Goal: Task Accomplishment & Management: Complete application form

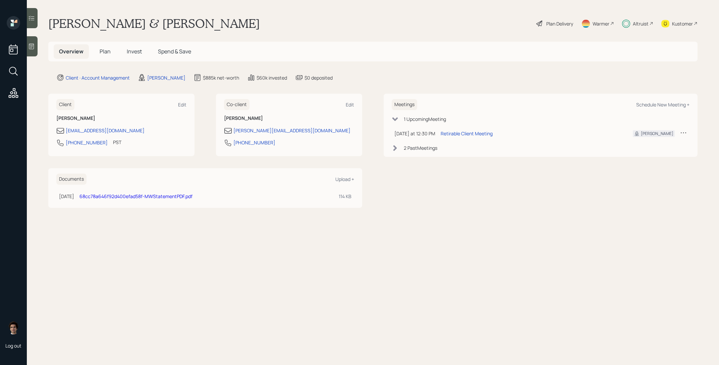
click at [129, 53] on span "Invest" at bounding box center [134, 51] width 15 height 7
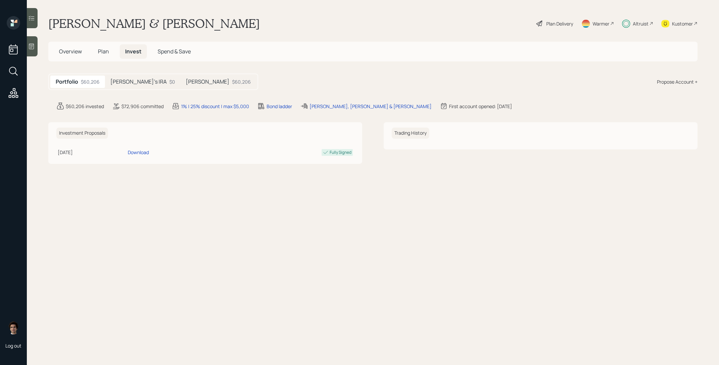
click at [186, 81] on h5 "Michael's IRA" at bounding box center [208, 82] width 44 height 6
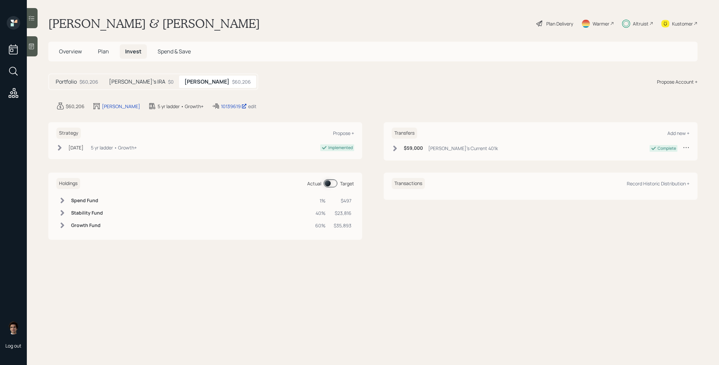
click at [224, 102] on div "10139619 edit" at bounding box center [234, 106] width 45 height 8
click at [223, 104] on div "10139619" at bounding box center [234, 106] width 26 height 7
click at [544, 20] on div "Plan Delivery" at bounding box center [555, 23] width 38 height 15
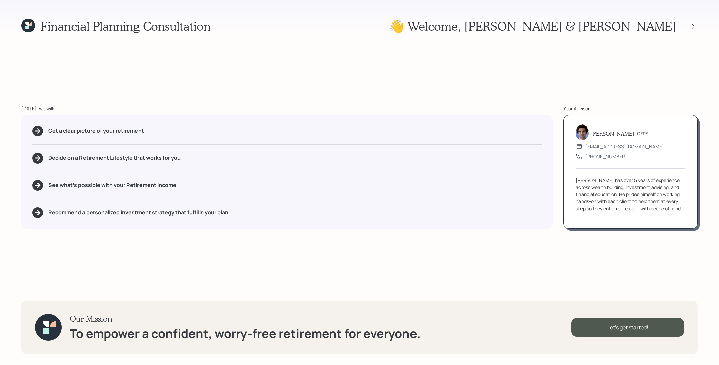
click at [31, 23] on icon at bounding box center [30, 23] width 3 height 3
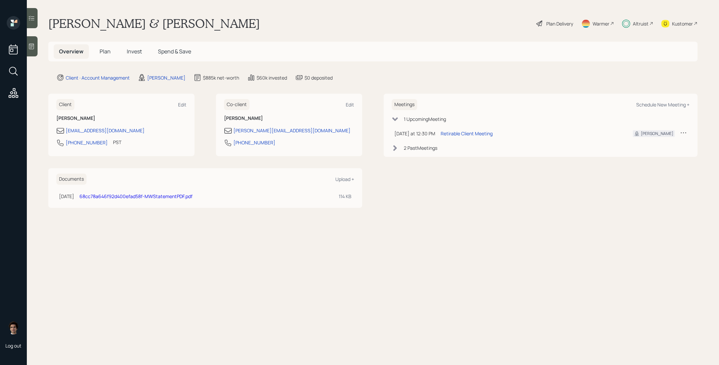
click at [193, 198] on link "68cc78a646f92d400efad58f-MWStatementPDF.pdf" at bounding box center [136, 196] width 113 height 6
click at [558, 26] on div "Plan Delivery" at bounding box center [560, 23] width 27 height 7
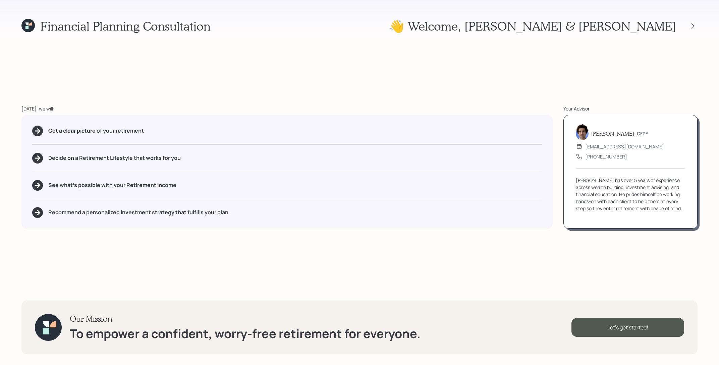
click at [688, 24] on div at bounding box center [686, 25] width 21 height 9
click at [693, 24] on icon at bounding box center [693, 26] width 7 height 7
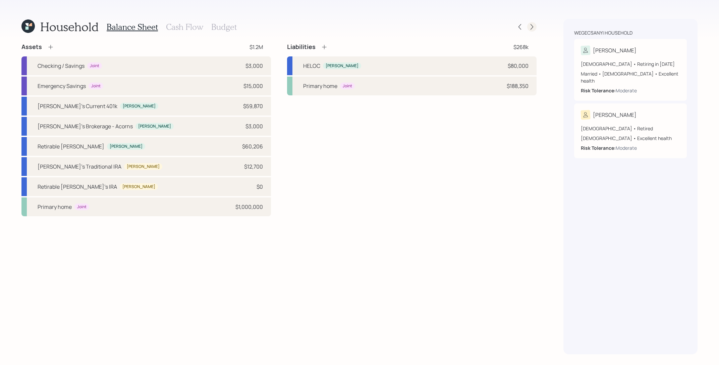
click at [534, 25] on icon at bounding box center [532, 26] width 7 height 7
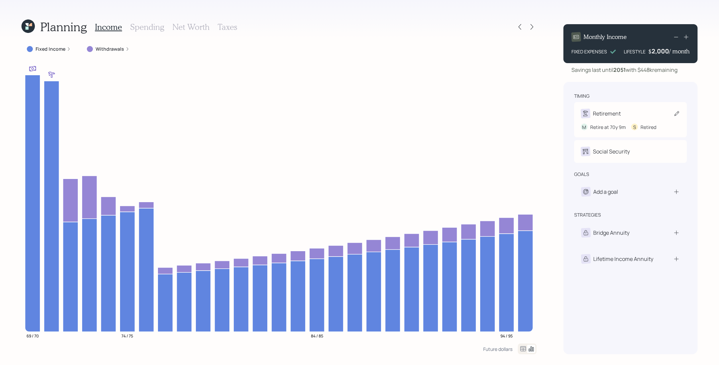
click at [607, 110] on div "Retirement" at bounding box center [607, 113] width 28 height 8
select select "9"
select select "5"
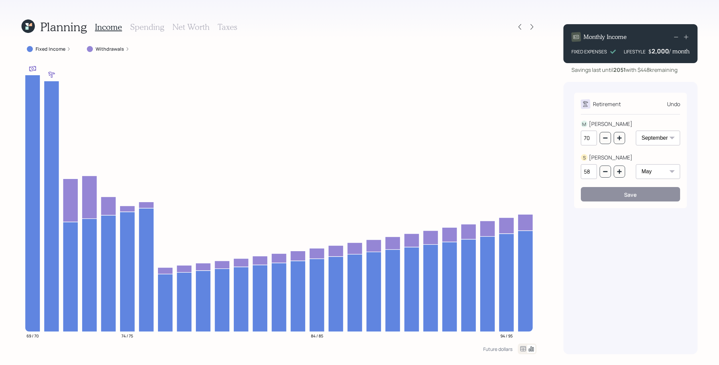
click at [651, 136] on select "January February March April May June July August September October November De…" at bounding box center [658, 138] width 44 height 15
select select "8"
click at [636, 131] on select "January February March April May June July August September October November De…" at bounding box center [658, 138] width 44 height 15
click at [653, 194] on button "Save" at bounding box center [630, 194] width 99 height 14
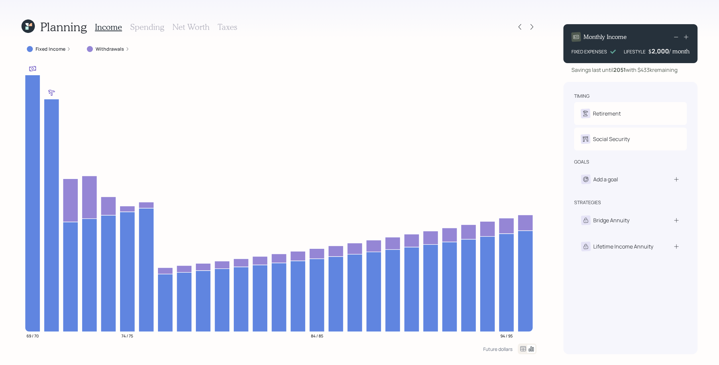
click at [47, 50] on label "Fixed Income" at bounding box center [51, 49] width 30 height 7
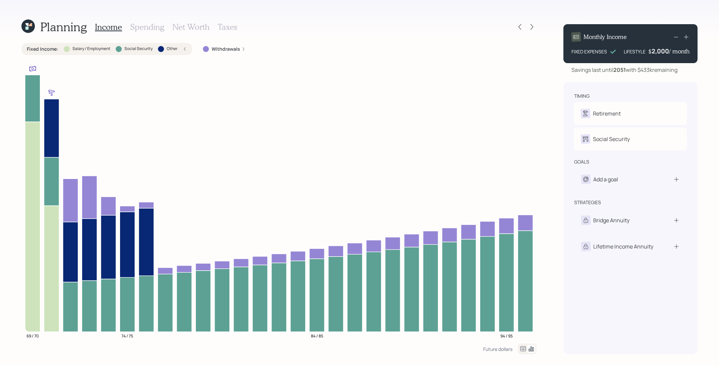
click at [47, 50] on label "Fixed Income :" at bounding box center [43, 49] width 32 height 7
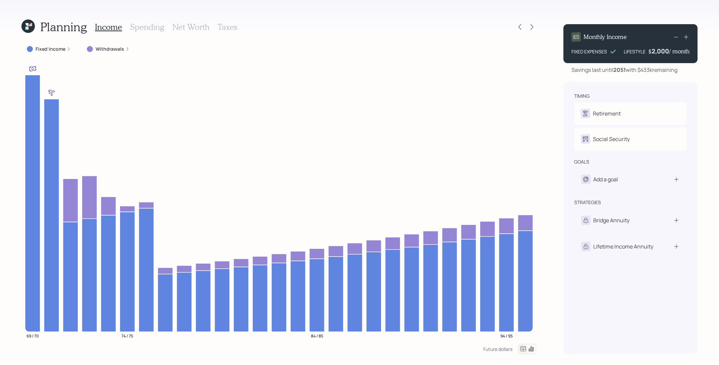
click at [47, 50] on label "Fixed Income" at bounding box center [51, 49] width 30 height 7
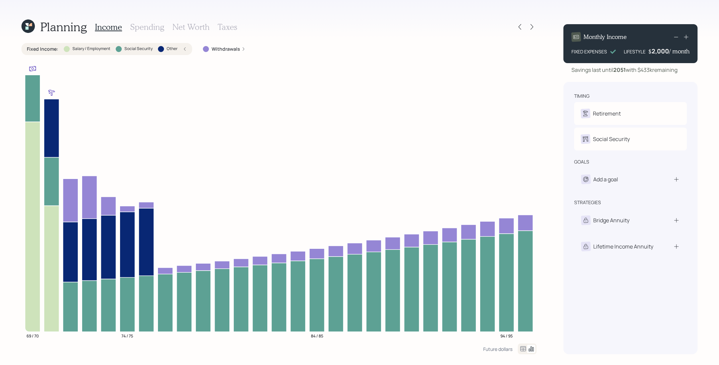
click at [47, 51] on label "Fixed Income :" at bounding box center [43, 49] width 32 height 7
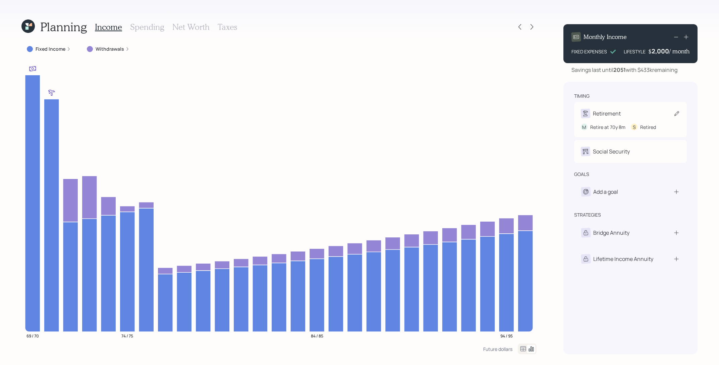
click at [606, 122] on div "M Retire at 70y 8m S Retired" at bounding box center [630, 124] width 99 height 12
select select "8"
select select "5"
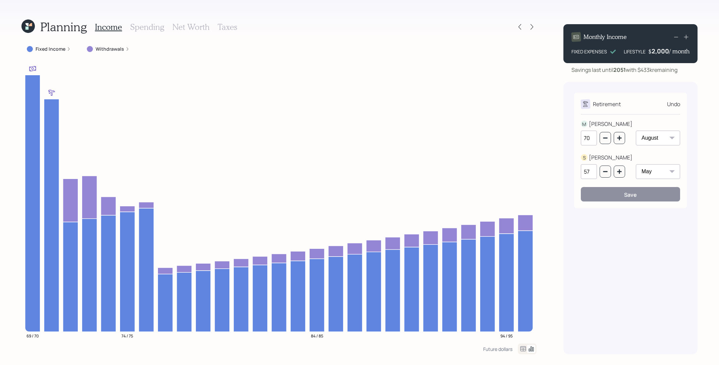
click at [646, 133] on select "January February March April May June July August September October November De…" at bounding box center [658, 138] width 44 height 15
select select "9"
click at [636, 131] on select "January February March April May June July August September October November De…" at bounding box center [658, 138] width 44 height 15
click at [656, 203] on div "Retirement Undo M MICHAEL 70 January February March April May June July August …" at bounding box center [630, 150] width 113 height 115
click at [651, 197] on button "Save" at bounding box center [630, 194] width 99 height 14
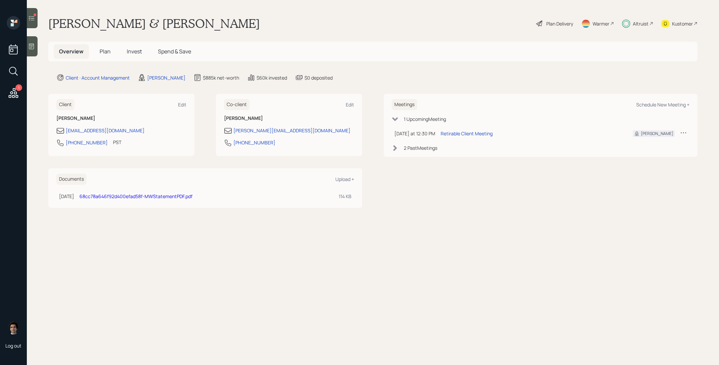
click at [12, 91] on icon at bounding box center [13, 93] width 12 height 12
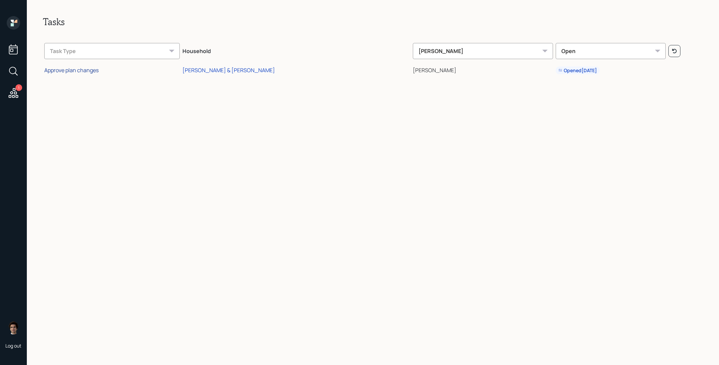
click at [84, 70] on div "Approve plan changes" at bounding box center [71, 69] width 54 height 7
click at [16, 23] on icon at bounding box center [13, 22] width 13 height 13
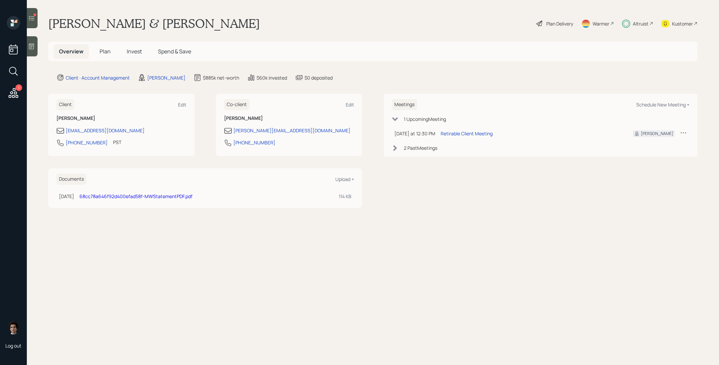
click at [549, 23] on div "Plan Delivery" at bounding box center [560, 23] width 27 height 7
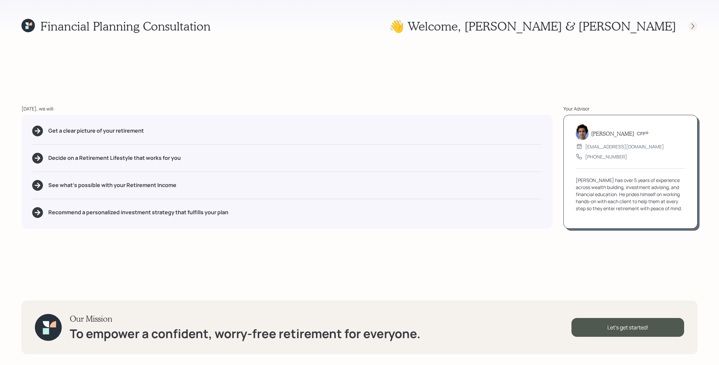
click at [694, 27] on icon at bounding box center [693, 26] width 7 height 7
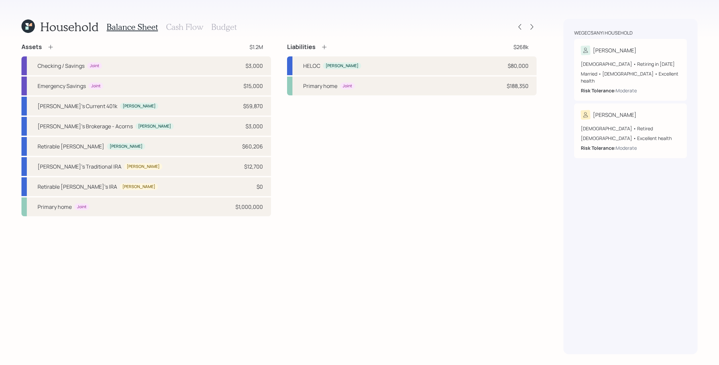
click at [27, 34] on div "Household" at bounding box center [59, 26] width 77 height 14
click at [27, 32] on icon at bounding box center [27, 25] width 13 height 13
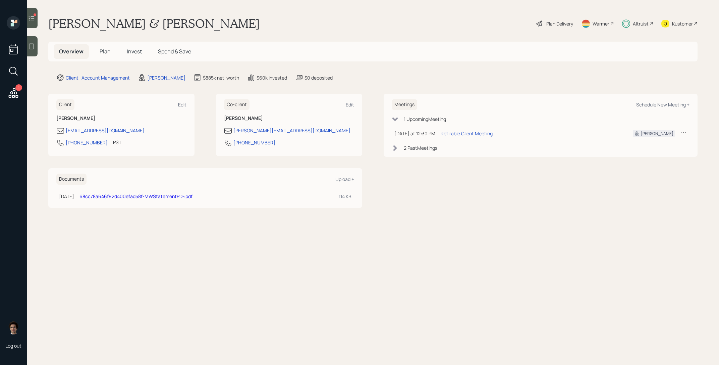
click at [108, 56] on h5 "Plan" at bounding box center [105, 51] width 22 height 14
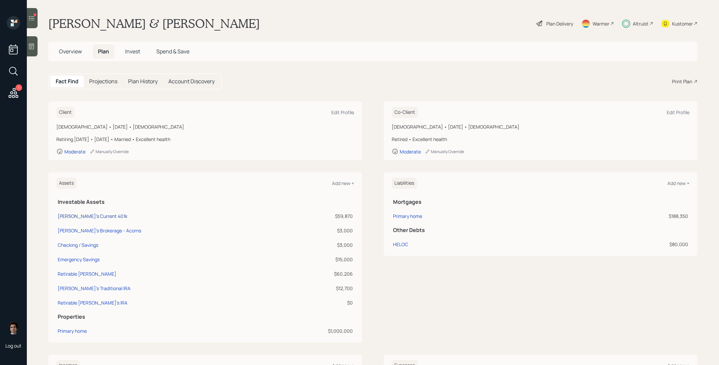
click at [90, 219] on div "Michael's Current 401k" at bounding box center [93, 215] width 70 height 7
select select "company_sponsored"
select select "balanced"
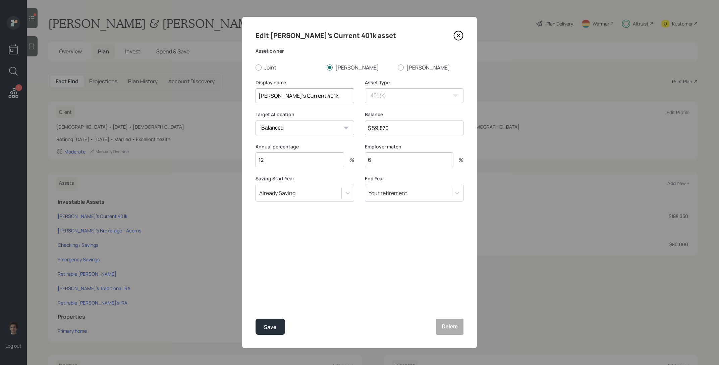
click at [456, 37] on icon at bounding box center [459, 36] width 10 height 10
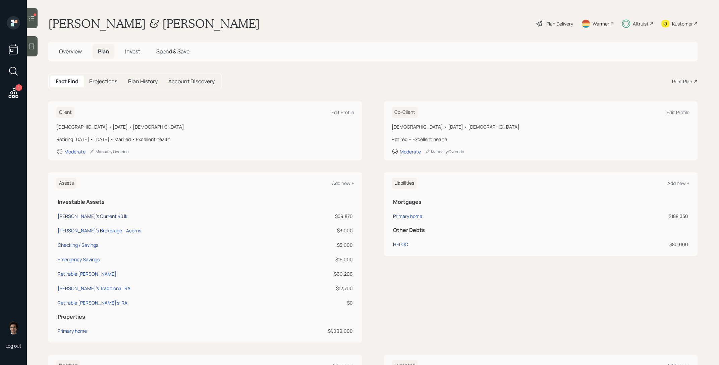
click at [94, 215] on div "Michael's Current 401k" at bounding box center [93, 215] width 70 height 7
select select "company_sponsored"
select select "balanced"
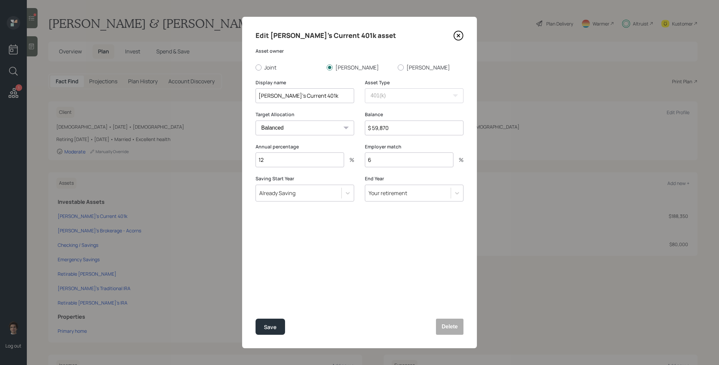
drag, startPoint x: 294, startPoint y: 165, endPoint x: 235, endPoint y: 148, distance: 61.6
click at [235, 148] on div "Edit Michael's Current 401k asset Asset owner Joint Michael Suzanne Display nam…" at bounding box center [359, 182] width 719 height 365
type input "6"
click at [256, 318] on button "Save" at bounding box center [271, 326] width 30 height 16
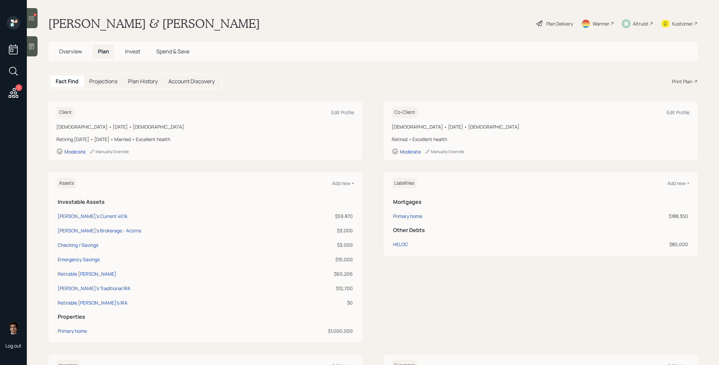
click at [409, 244] on div "HELOC" at bounding box center [479, 244] width 173 height 7
click at [406, 245] on div "HELOC" at bounding box center [400, 244] width 15 height 7
select select "other"
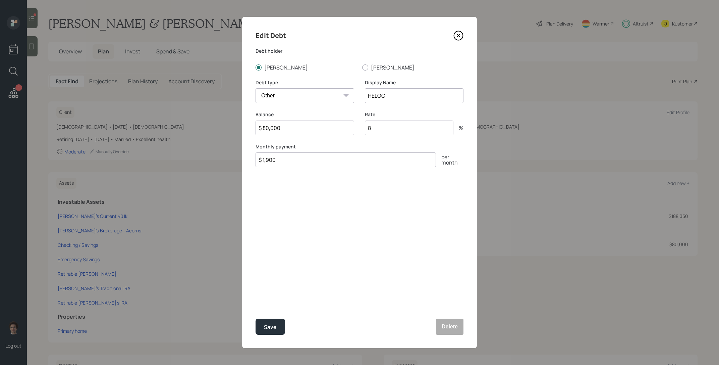
click at [461, 34] on icon at bounding box center [459, 36] width 10 height 10
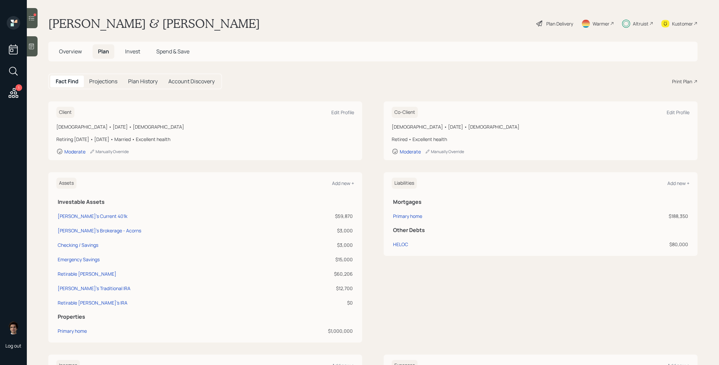
click at [558, 23] on div "Plan Delivery" at bounding box center [560, 23] width 27 height 7
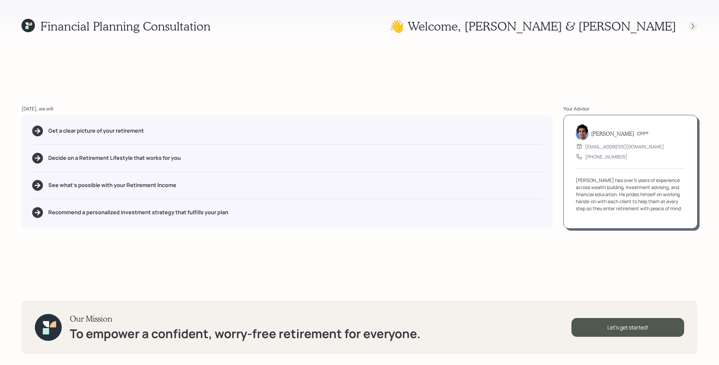
click at [695, 28] on icon at bounding box center [693, 26] width 7 height 7
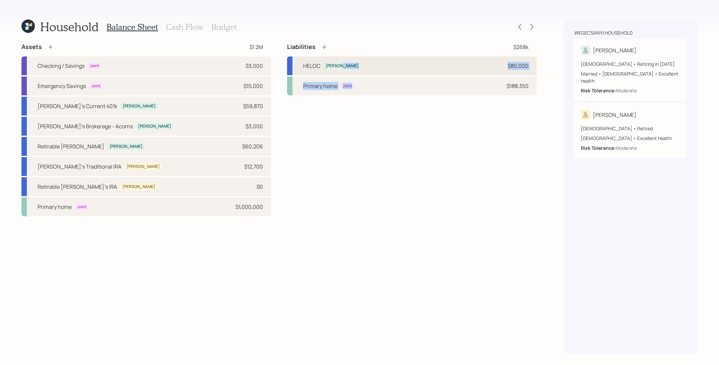
drag, startPoint x: 412, startPoint y: 84, endPoint x: 411, endPoint y: 65, distance: 19.2
click at [411, 65] on div "HELOC Michael $80,000 Primary home Joint $188,350" at bounding box center [412, 75] width 250 height 39
click at [411, 65] on div "HELOC Michael $80,000" at bounding box center [412, 65] width 250 height 19
select select "other"
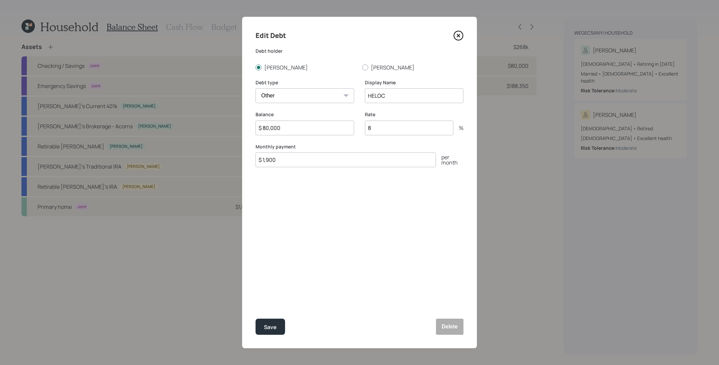
click at [457, 35] on icon at bounding box center [459, 36] width 10 height 10
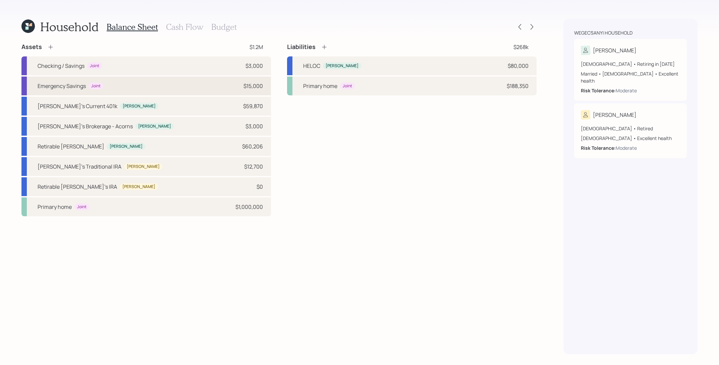
click at [266, 84] on div "Emergency Savings Joint $15,000" at bounding box center [146, 85] width 250 height 19
select select "emergency_fund"
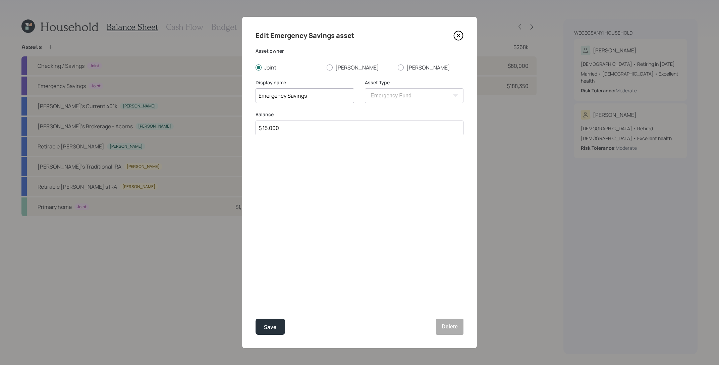
drag, startPoint x: 363, startPoint y: 126, endPoint x: 241, endPoint y: 127, distance: 121.8
click at [241, 127] on div "Edit Emergency Savings asset Asset owner Joint Michael Suzanne Display name Eme…" at bounding box center [359, 182] width 719 height 365
click at [463, 34] on icon at bounding box center [459, 36] width 10 height 10
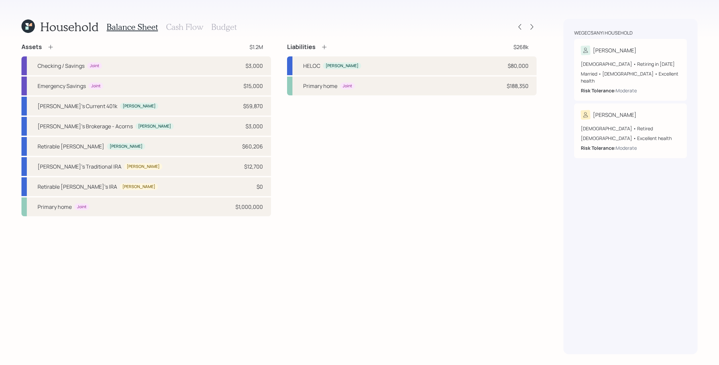
click at [192, 32] on div "Balance Sheet Cash Flow Budget" at bounding box center [172, 27] width 130 height 16
click at [190, 27] on h3 "Cash Flow" at bounding box center [184, 27] width 37 height 10
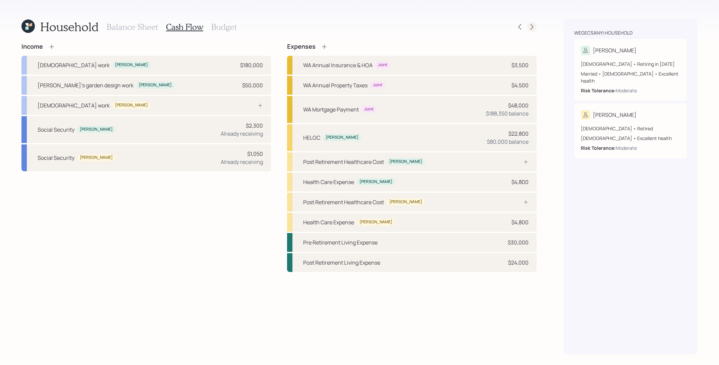
click at [529, 30] on icon at bounding box center [532, 26] width 7 height 7
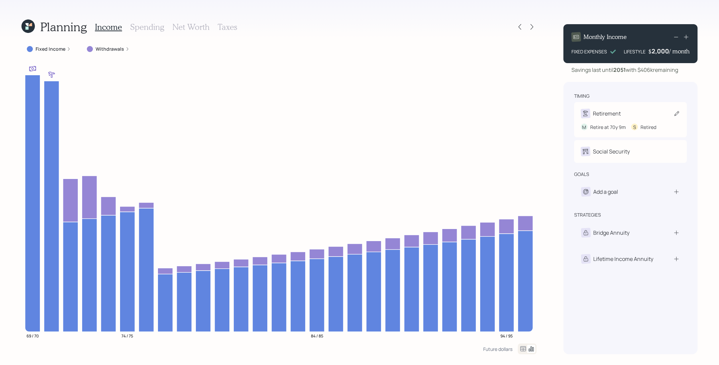
click at [607, 113] on div "Retirement" at bounding box center [607, 113] width 28 height 8
select select "9"
select select "5"
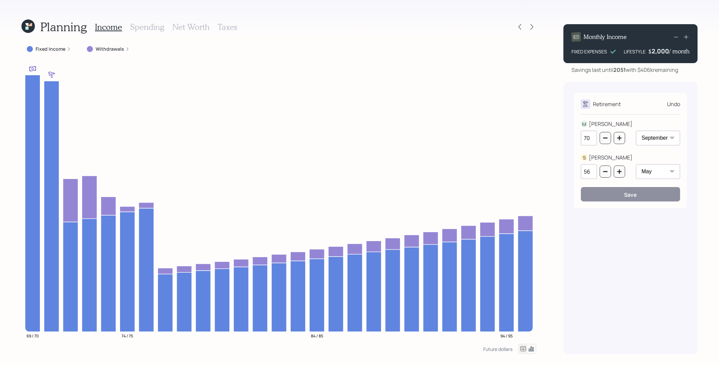
click at [653, 140] on select "January February March April May June July August September October November De…" at bounding box center [658, 138] width 44 height 15
select select "4"
click at [636, 131] on select "January February March April May June July August September October November De…" at bounding box center [658, 138] width 44 height 15
click at [631, 198] on div "Save" at bounding box center [630, 194] width 13 height 7
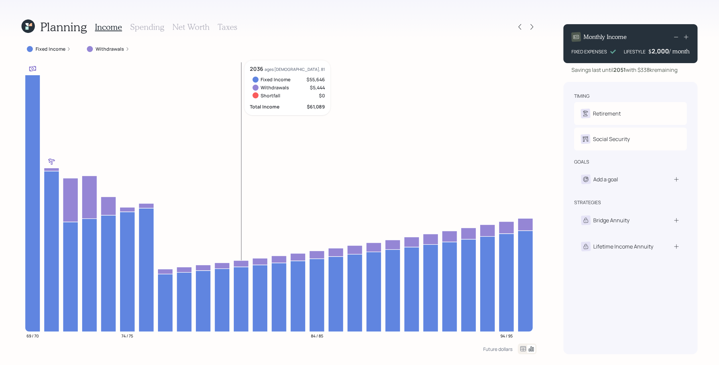
click at [137, 29] on h3 "Spending" at bounding box center [147, 27] width 34 height 10
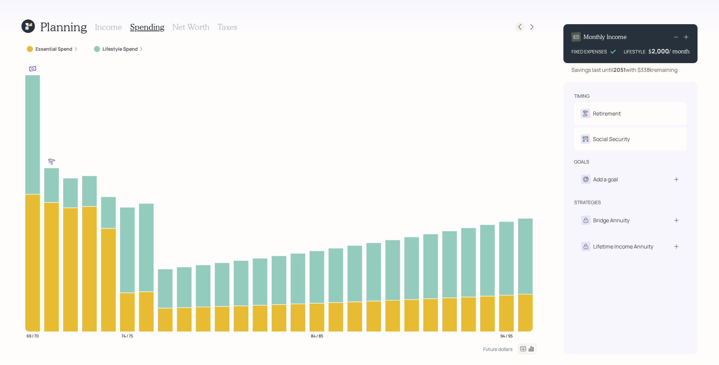
click at [521, 30] on div at bounding box center [519, 26] width 9 height 9
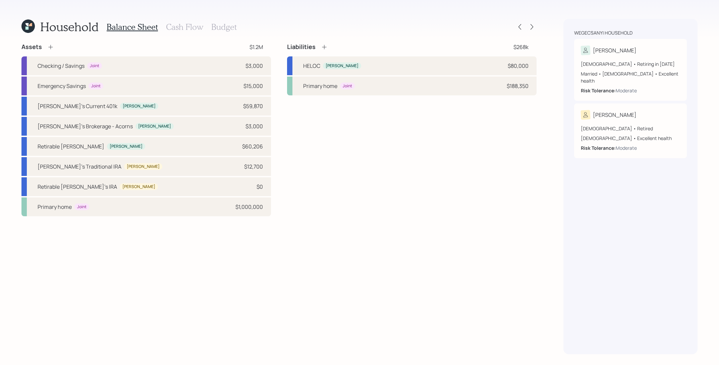
click at [168, 19] on div "Balance Sheet Cash Flow Budget" at bounding box center [172, 27] width 130 height 16
click at [168, 25] on h3 "Cash Flow" at bounding box center [184, 27] width 37 height 10
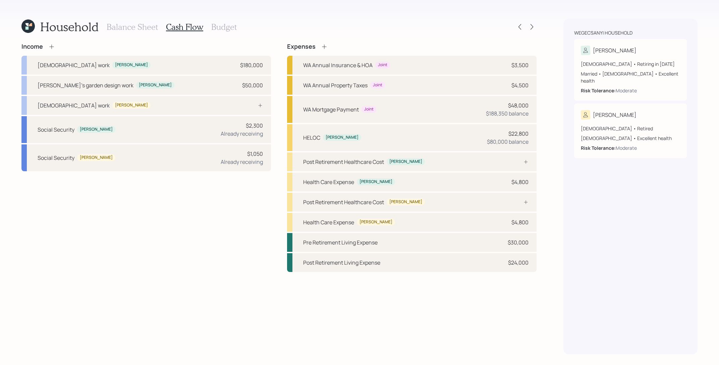
click at [53, 50] on icon at bounding box center [51, 46] width 7 height 7
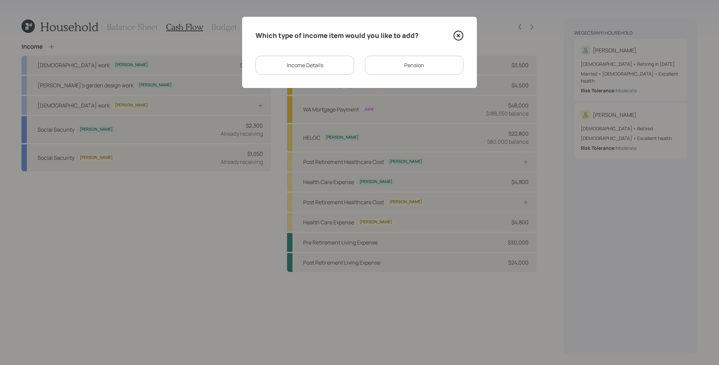
click at [338, 67] on div "Income Details" at bounding box center [305, 65] width 99 height 19
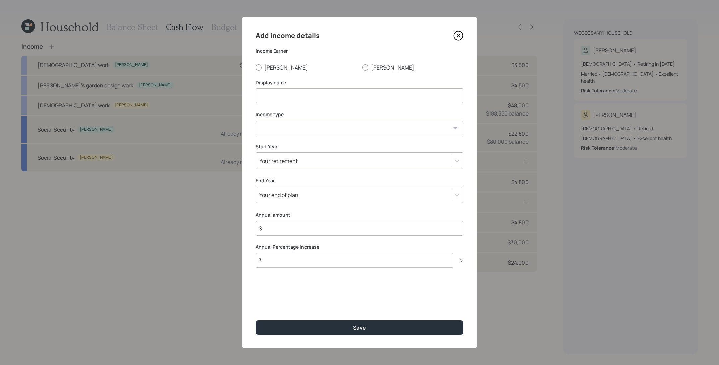
click at [264, 71] on div "Add income details Income Earner Michael Suzanne Display name Income type Full-…" at bounding box center [359, 182] width 235 height 331
click at [285, 94] on input at bounding box center [360, 95] width 208 height 15
click at [273, 62] on div "Income Earner Michael Suzanne" at bounding box center [360, 59] width 208 height 23
click at [273, 76] on div "Add income details Income Earner Michael Suzanne Display name Income type Full-…" at bounding box center [359, 182] width 235 height 331
click at [273, 63] on div "Income Earner Michael Suzanne" at bounding box center [360, 59] width 208 height 23
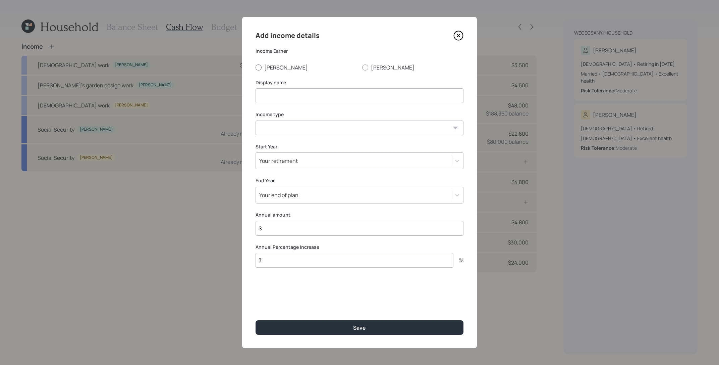
click at [273, 70] on label "Michael" at bounding box center [306, 67] width 101 height 7
click at [256, 67] on input "Michael" at bounding box center [255, 67] width 0 height 0
radio input "true"
click at [279, 87] on div "Display name" at bounding box center [360, 91] width 208 height 24
click at [279, 90] on input at bounding box center [360, 95] width 208 height 15
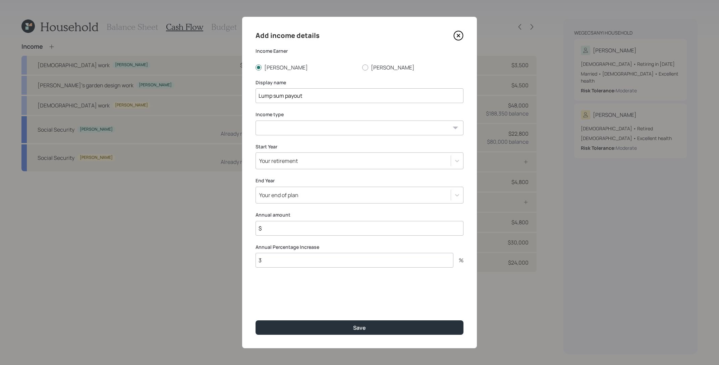
type input "Lump sum payout"
click at [296, 127] on select "Full-time work Part-time work Self employment Other" at bounding box center [360, 127] width 208 height 15
select select "other"
click at [256, 120] on select "Full-time work Part-time work Self employment Other" at bounding box center [360, 127] width 208 height 15
select select "earned"
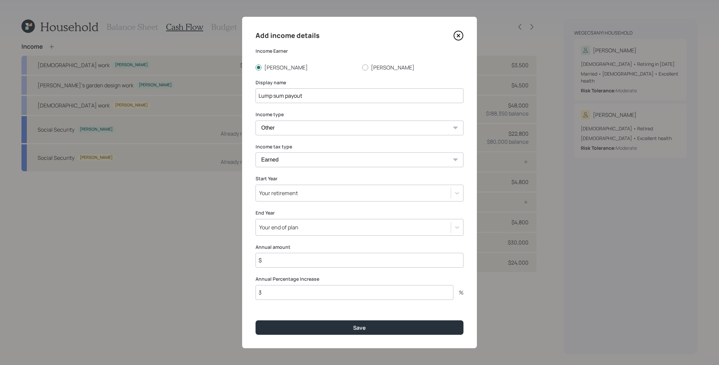
click at [256, 152] on select "Tax-free Earned Self Employment Alimony Royalties Pension / Annuity Interest Di…" at bounding box center [360, 159] width 208 height 15
click at [331, 89] on input "Lump sum payout" at bounding box center [360, 95] width 208 height 15
click at [331, 91] on input "Lump sum payout" at bounding box center [360, 95] width 208 height 15
click at [329, 100] on input "Lump sum payout" at bounding box center [360, 95] width 208 height 15
type input "Lump sum payout at retirement"
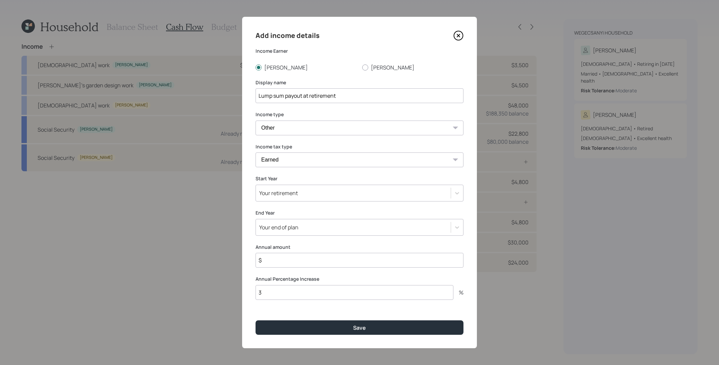
click at [288, 199] on div "Your retirement" at bounding box center [360, 193] width 208 height 17
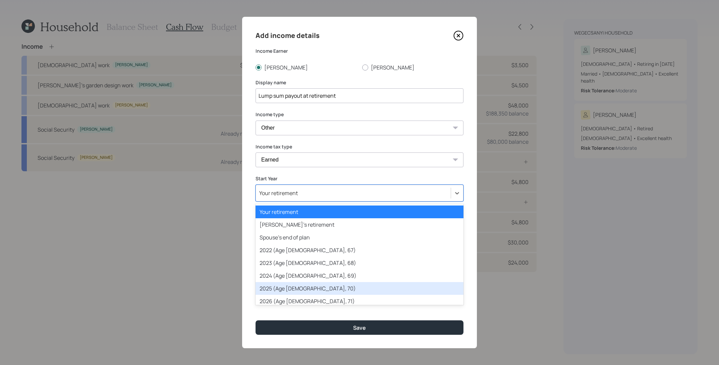
click at [308, 294] on div "2025 (Age 69, 70)" at bounding box center [360, 288] width 208 height 13
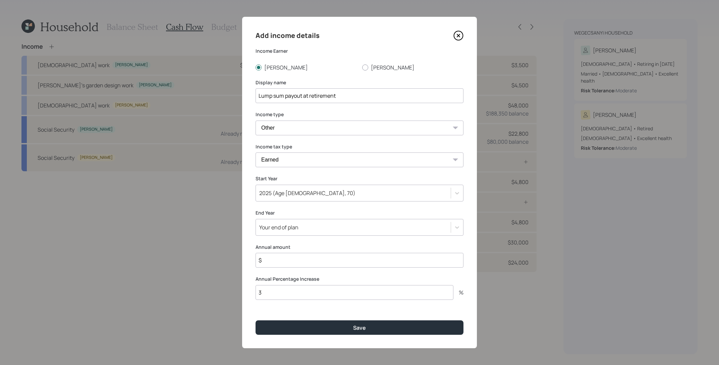
click at [295, 236] on div "Add income details Income Earner Michael Suzanne Display name Lump sum payout a…" at bounding box center [359, 182] width 235 height 331
click at [298, 229] on div "Your end of plan" at bounding box center [278, 226] width 39 height 7
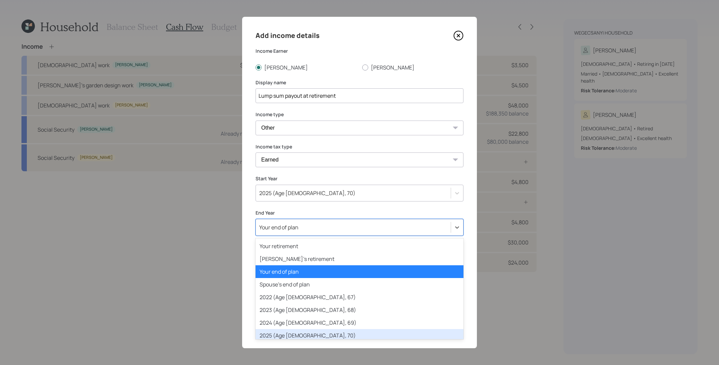
click at [304, 333] on div "2025 (Age 69, 70)" at bounding box center [360, 335] width 208 height 13
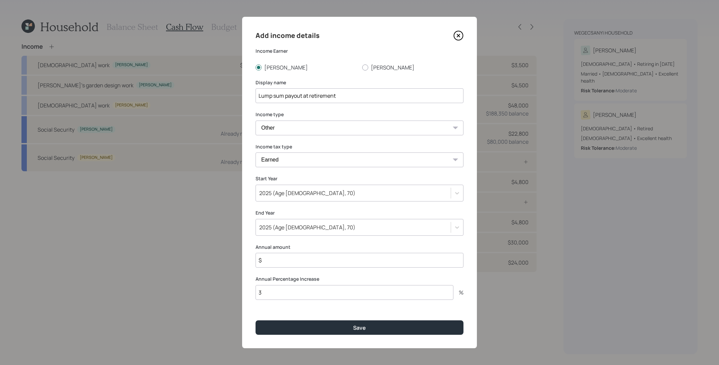
click at [296, 255] on input "$" at bounding box center [360, 260] width 208 height 15
click at [297, 257] on input "$" at bounding box center [360, 260] width 208 height 15
type input "$ 56,000"
click at [297, 304] on div "Add income details Income Earner Michael Suzanne Display name Lump sum payout a…" at bounding box center [359, 182] width 235 height 331
click at [299, 297] on input "3" at bounding box center [355, 292] width 198 height 15
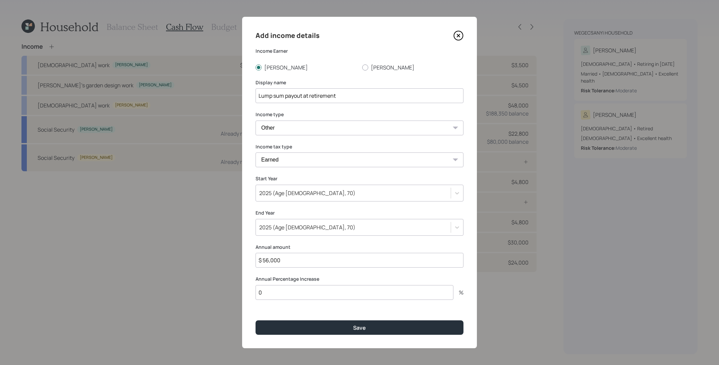
type input "0"
click at [256, 320] on button "Save" at bounding box center [360, 327] width 208 height 14
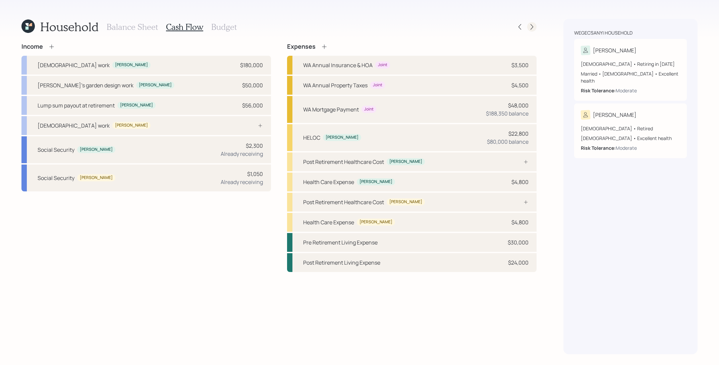
click at [528, 26] on div at bounding box center [531, 26] width 9 height 9
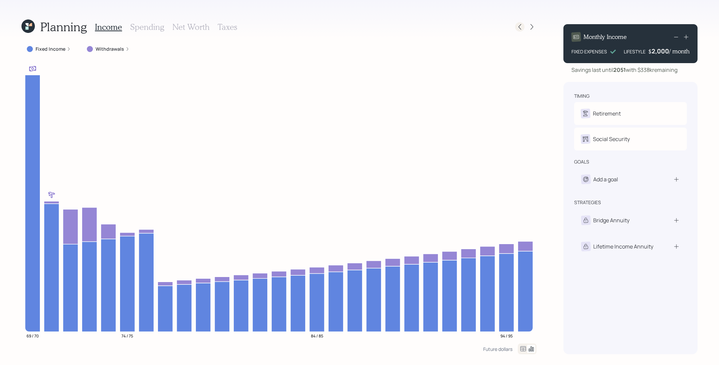
click at [519, 31] on div at bounding box center [519, 26] width 9 height 9
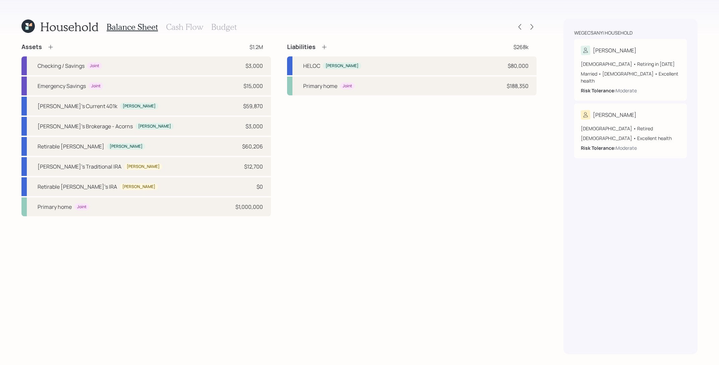
click at [190, 23] on h3 "Cash Flow" at bounding box center [184, 27] width 37 height 10
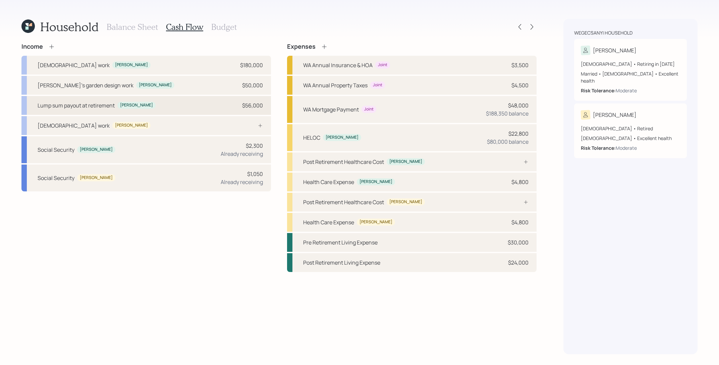
click at [113, 106] on div "Lump sum payout at retirement" at bounding box center [76, 105] width 77 height 8
select select "other"
select select "earned"
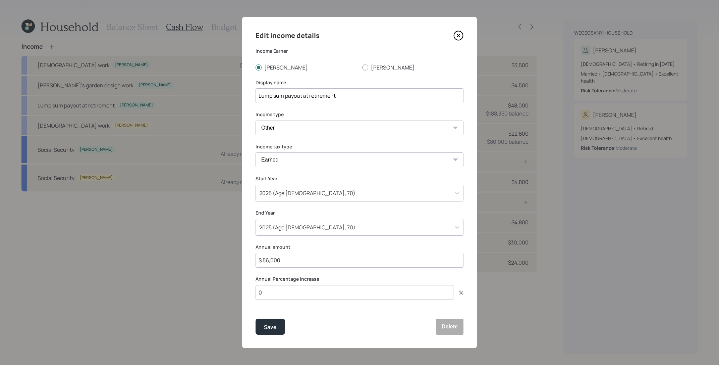
click at [321, 194] on div "2025 (Age 69, 70)" at bounding box center [353, 192] width 195 height 11
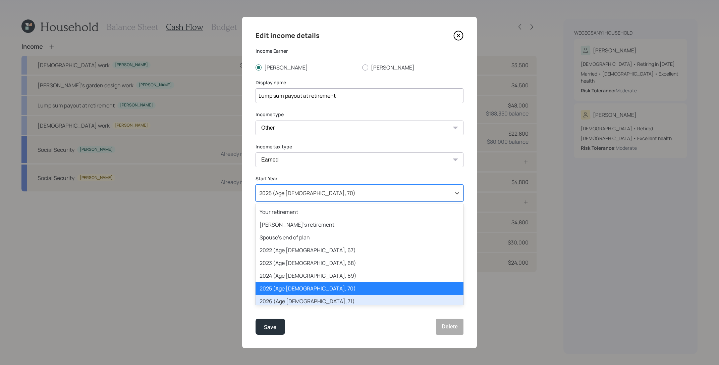
click at [340, 301] on div "2026 (Age 70, 71)" at bounding box center [360, 301] width 208 height 13
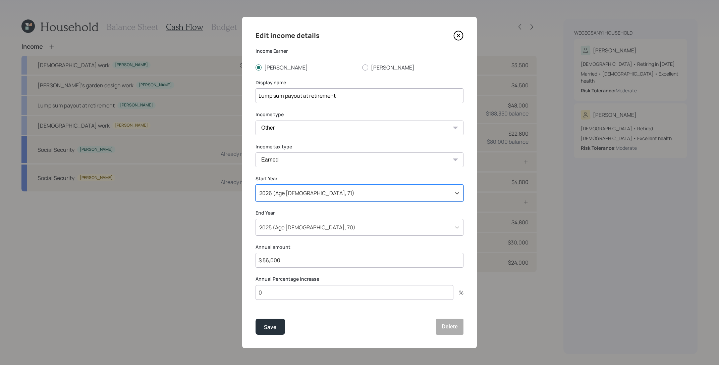
click at [321, 223] on div "2025 (Age 69, 70)" at bounding box center [353, 226] width 195 height 11
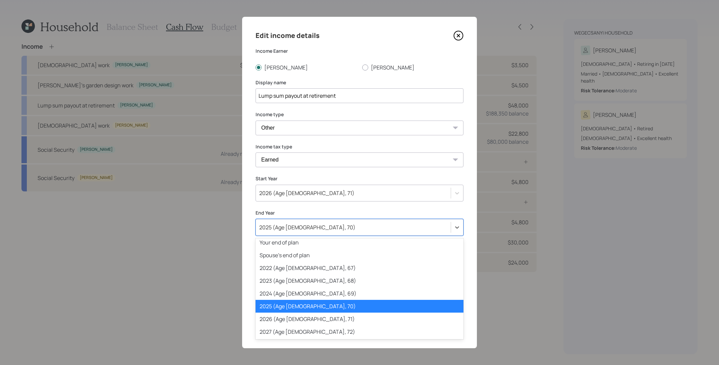
scroll to position [31, 0]
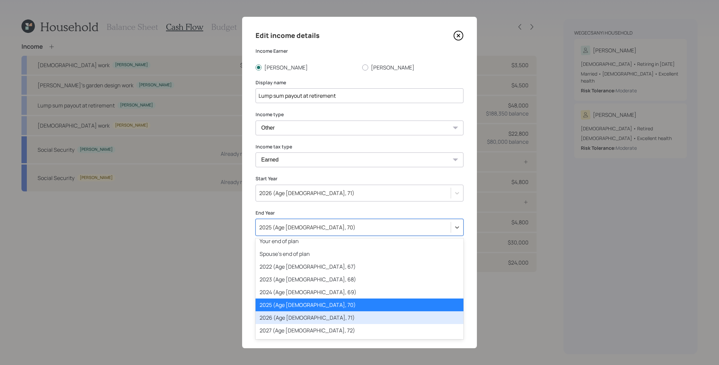
click at [350, 317] on div "2026 (Age 70, 71)" at bounding box center [360, 317] width 208 height 13
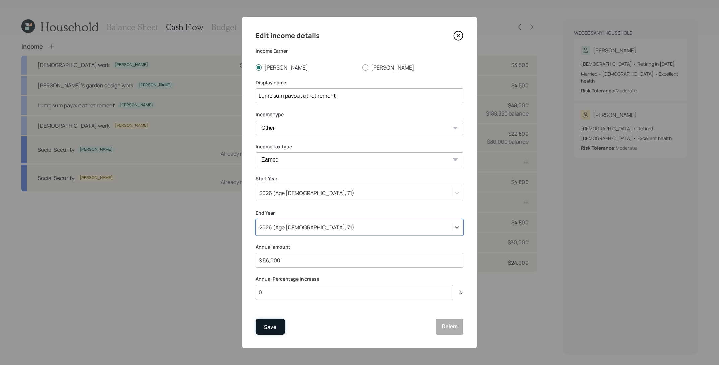
click at [272, 327] on div "Save" at bounding box center [270, 326] width 13 height 9
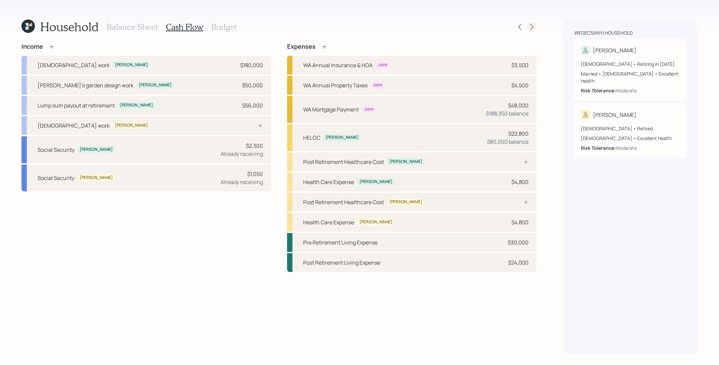
click at [531, 25] on icon at bounding box center [532, 27] width 3 height 6
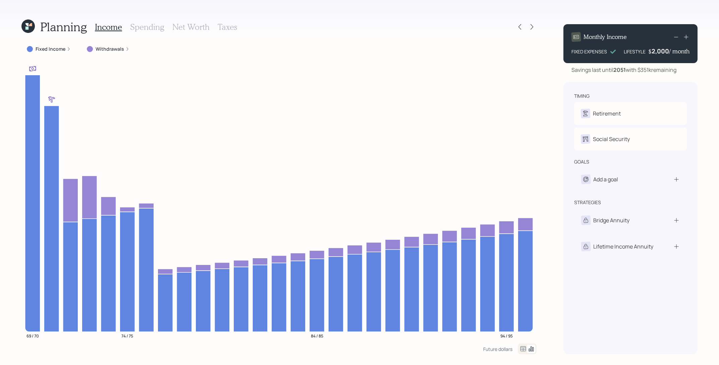
click at [50, 49] on label "Fixed Income" at bounding box center [51, 49] width 30 height 7
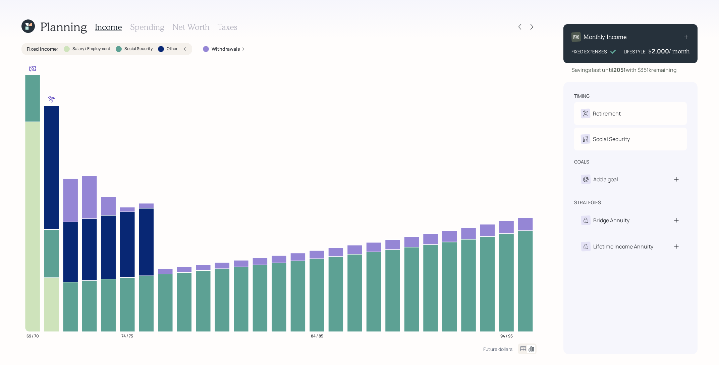
click at [50, 49] on label "Fixed Income :" at bounding box center [43, 49] width 32 height 7
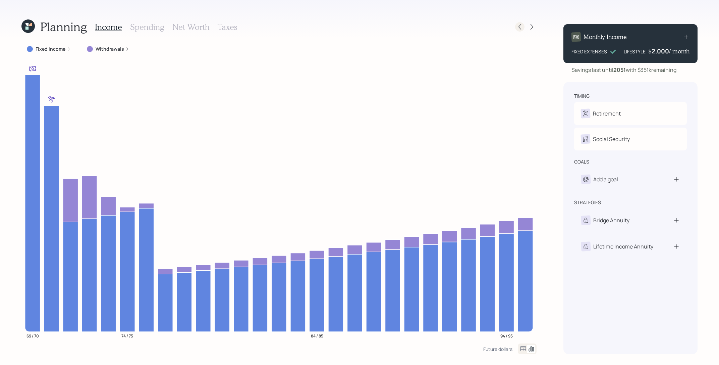
click at [521, 29] on icon at bounding box center [520, 26] width 7 height 7
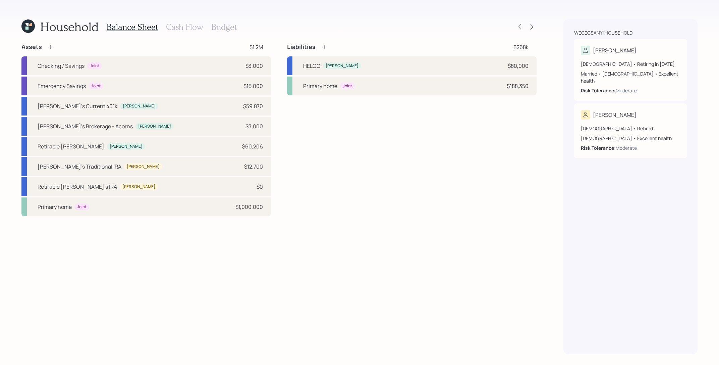
click at [197, 27] on h3 "Cash Flow" at bounding box center [184, 27] width 37 height 10
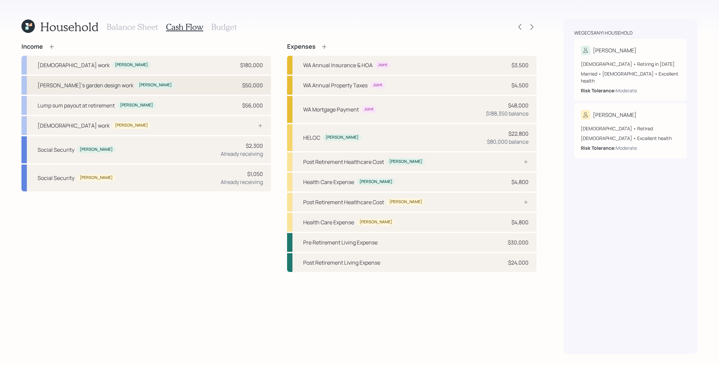
click at [203, 89] on div "Michael's garden design work Michael $50,000" at bounding box center [146, 85] width 250 height 19
select select "other"
select select "earned"
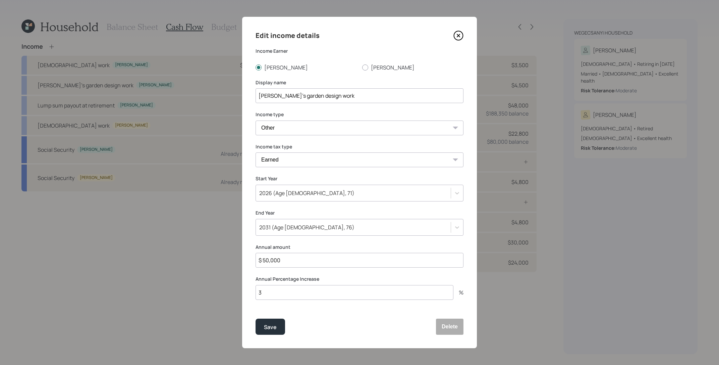
click at [461, 40] on icon at bounding box center [459, 36] width 10 height 10
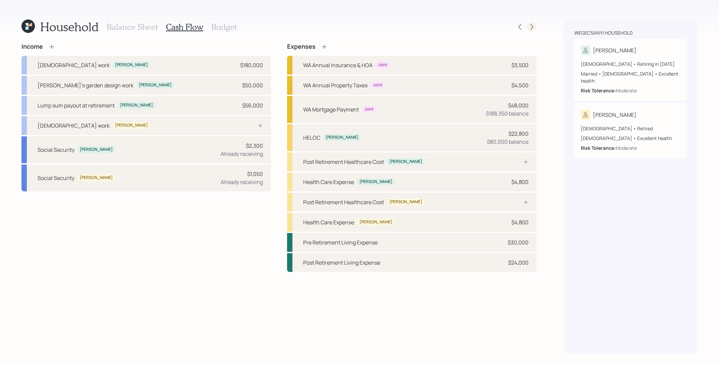
click at [530, 23] on div at bounding box center [531, 26] width 9 height 9
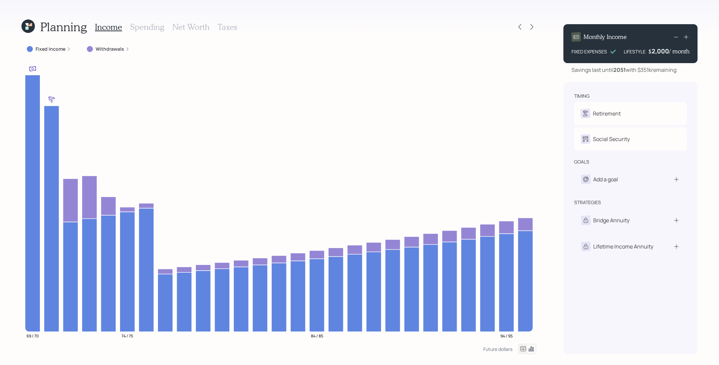
click at [68, 47] on icon at bounding box center [69, 49] width 4 height 4
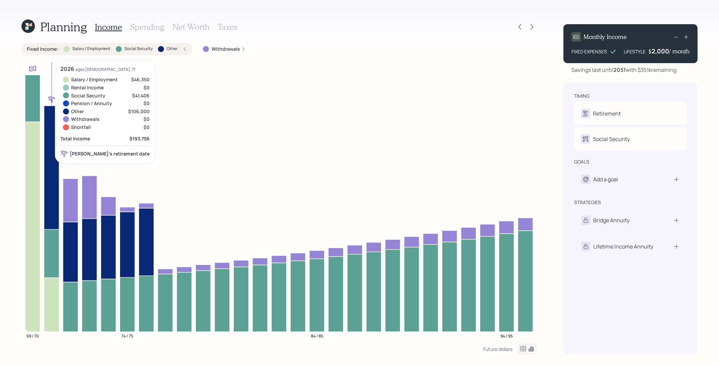
click at [57, 120] on icon at bounding box center [51, 167] width 15 height 123
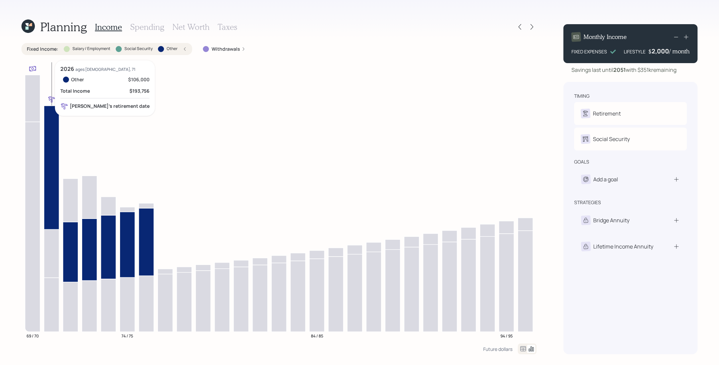
click at [47, 163] on icon at bounding box center [51, 167] width 15 height 123
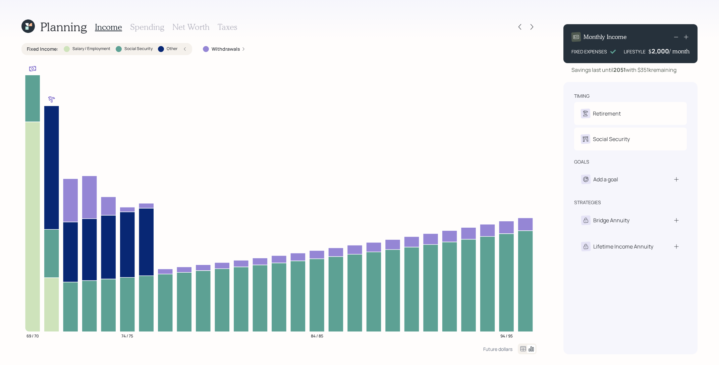
click at [177, 51] on div "Fixed Income : Salary / Employment Social Security Other" at bounding box center [107, 49] width 160 height 7
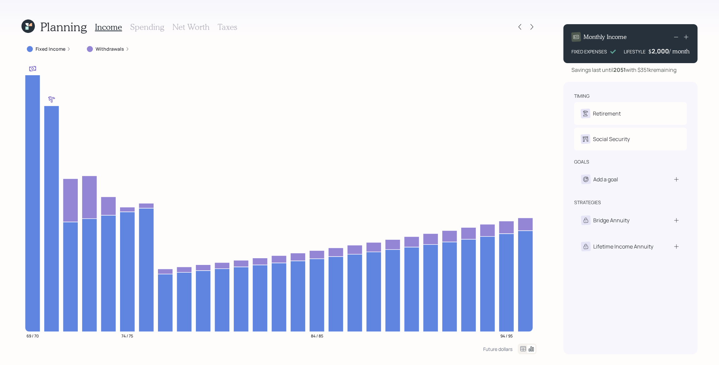
click at [198, 26] on h3 "Net Worth" at bounding box center [190, 27] width 37 height 10
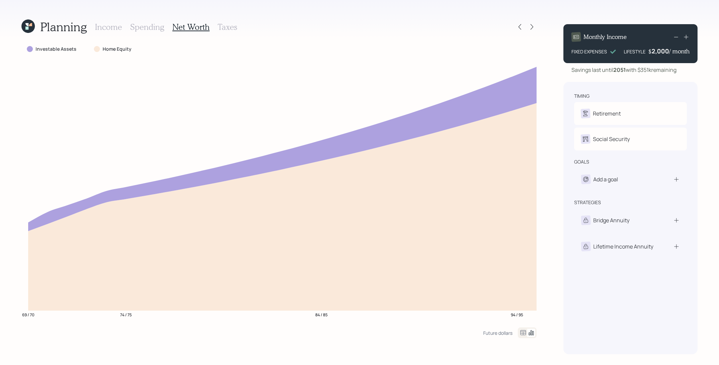
click at [525, 332] on icon at bounding box center [523, 332] width 8 height 8
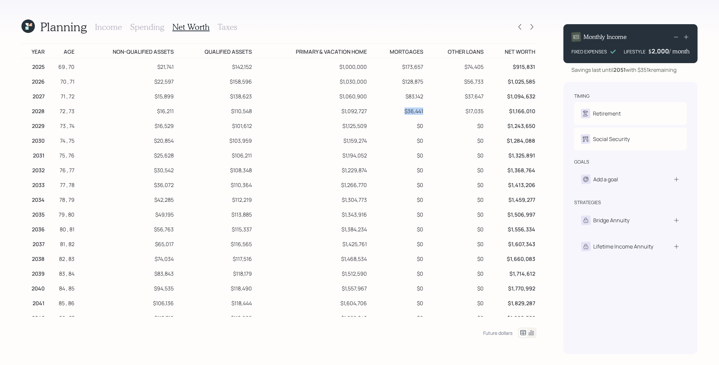
drag, startPoint x: 424, startPoint y: 111, endPoint x: 381, endPoint y: 111, distance: 42.6
click at [381, 111] on td "$36,441" at bounding box center [396, 110] width 56 height 15
click at [520, 28] on icon at bounding box center [520, 27] width 3 height 6
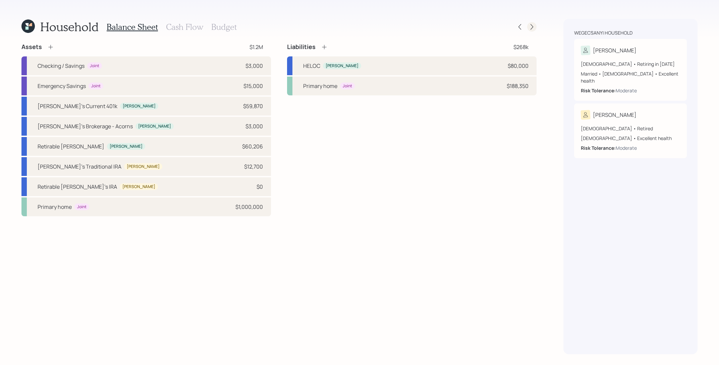
click at [530, 28] on icon at bounding box center [532, 26] width 7 height 7
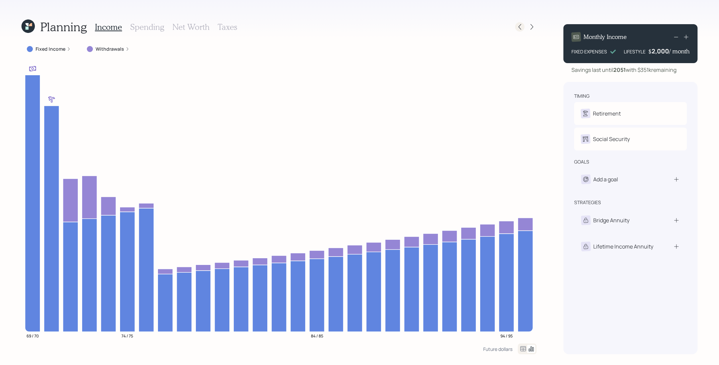
click at [522, 30] on icon at bounding box center [520, 26] width 7 height 7
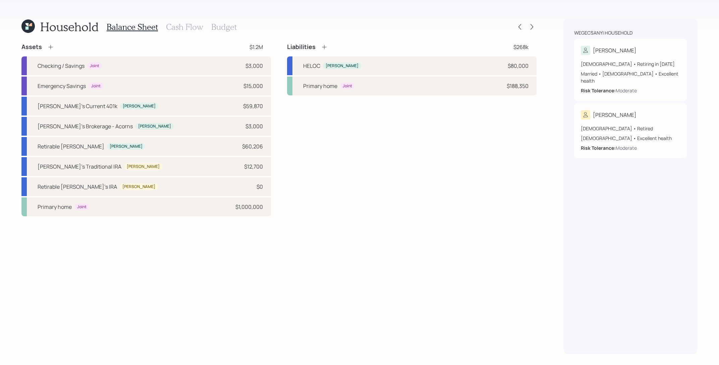
click at [178, 25] on h3 "Cash Flow" at bounding box center [184, 27] width 37 height 10
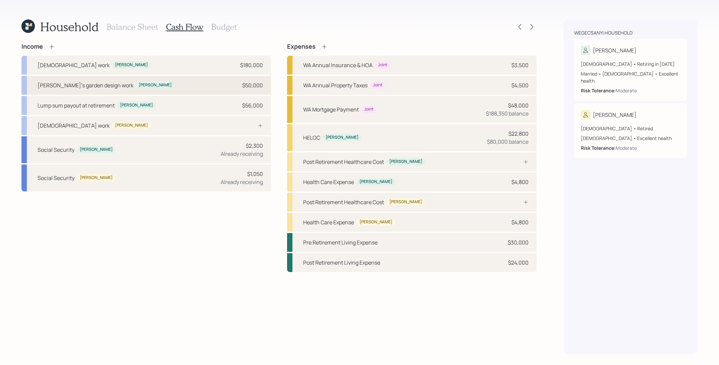
click at [160, 85] on div "Michael's garden design work Michael $50,000" at bounding box center [146, 85] width 250 height 19
select select "other"
select select "earned"
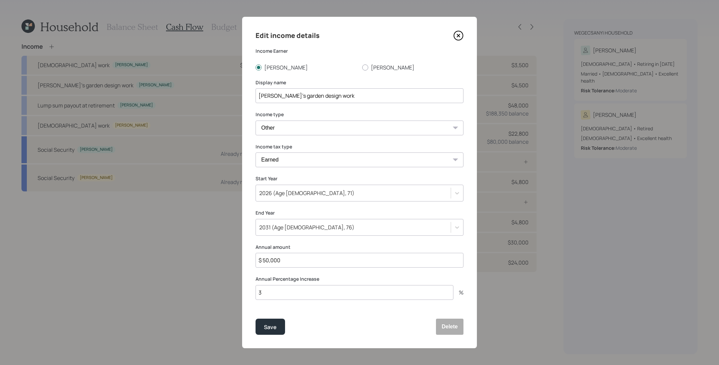
click at [375, 190] on div "2026 (Age 70, 71)" at bounding box center [353, 192] width 195 height 11
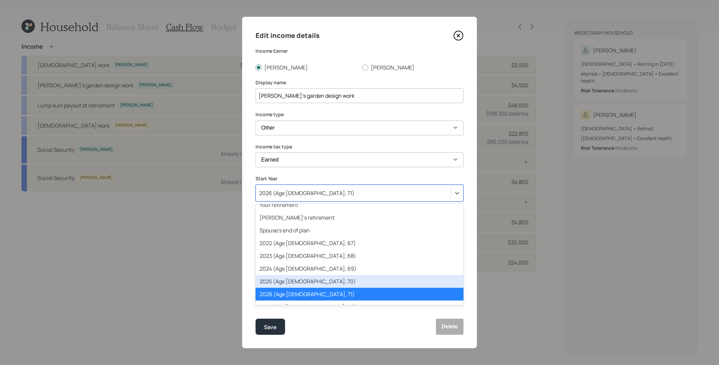
scroll to position [17, 0]
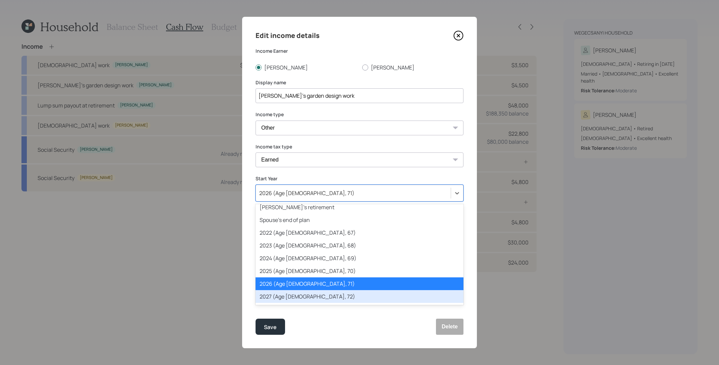
click at [366, 293] on div "2027 (Age 71, 72)" at bounding box center [360, 296] width 208 height 13
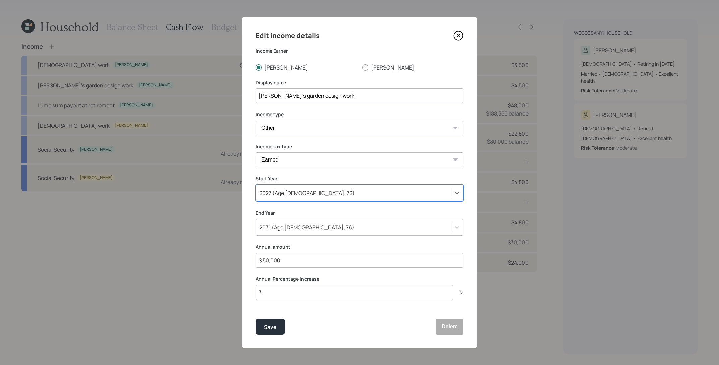
click at [354, 224] on div "2031 (Age 75, 76)" at bounding box center [353, 226] width 195 height 11
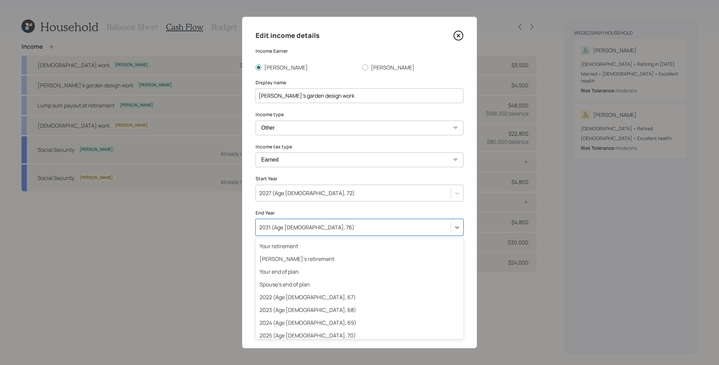
scroll to position [84, 0]
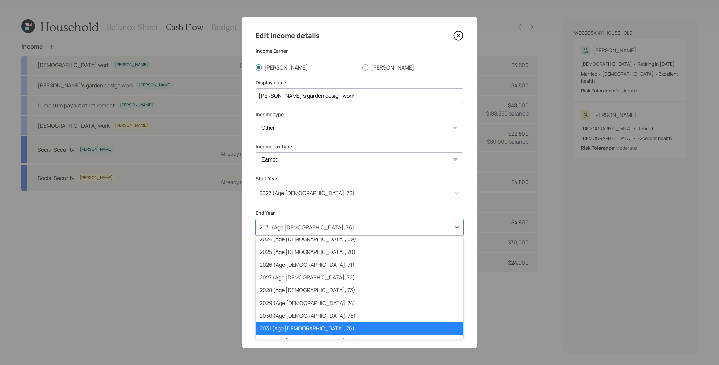
click at [359, 206] on div "Edit income details Income Earner Michael Suzanne Display name Michael's garden…" at bounding box center [359, 182] width 235 height 331
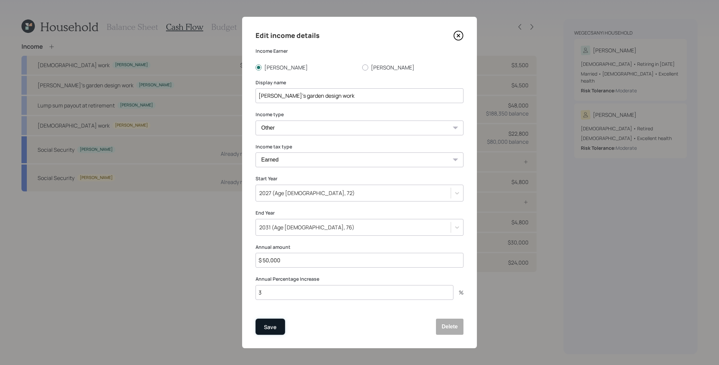
click at [274, 330] on div "Save" at bounding box center [270, 326] width 13 height 9
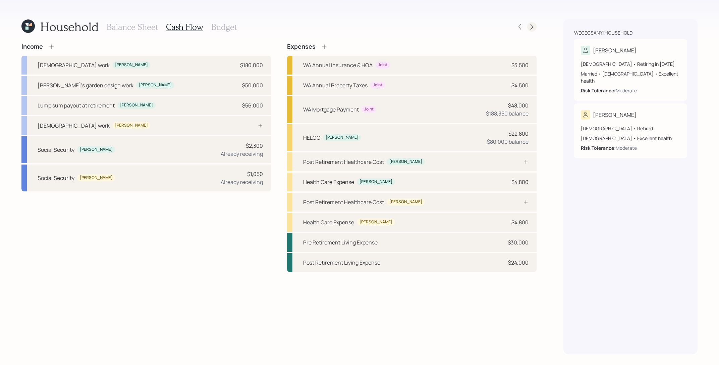
click at [530, 28] on icon at bounding box center [532, 26] width 7 height 7
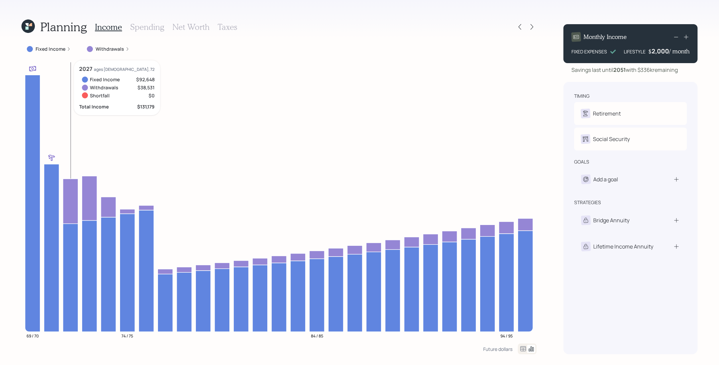
click at [68, 183] on icon at bounding box center [70, 200] width 15 height 45
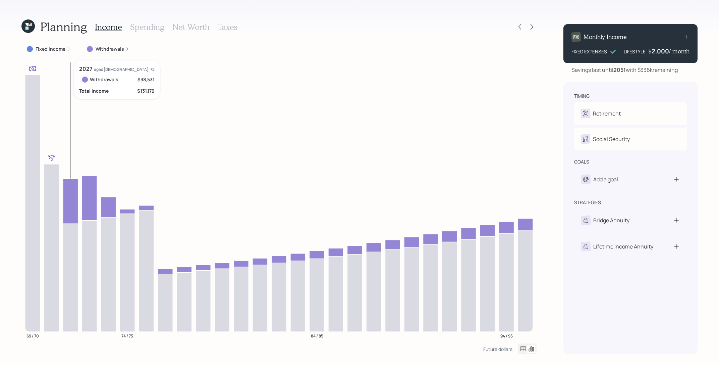
click at [68, 183] on icon at bounding box center [70, 200] width 15 height 45
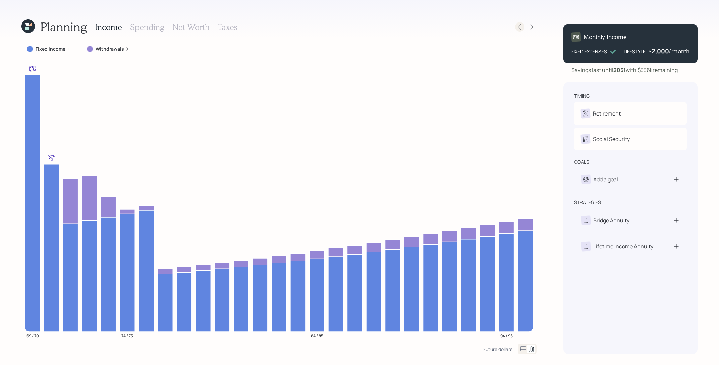
click at [524, 29] on div at bounding box center [519, 26] width 9 height 9
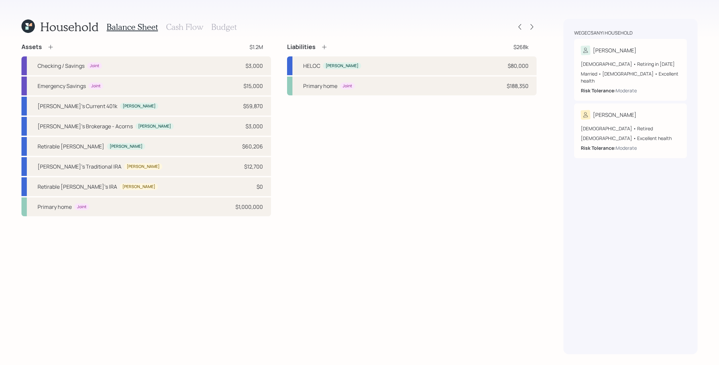
click at [184, 33] on div "Balance Sheet Cash Flow Budget" at bounding box center [172, 27] width 130 height 16
click at [184, 30] on h3 "Cash Flow" at bounding box center [184, 27] width 37 height 10
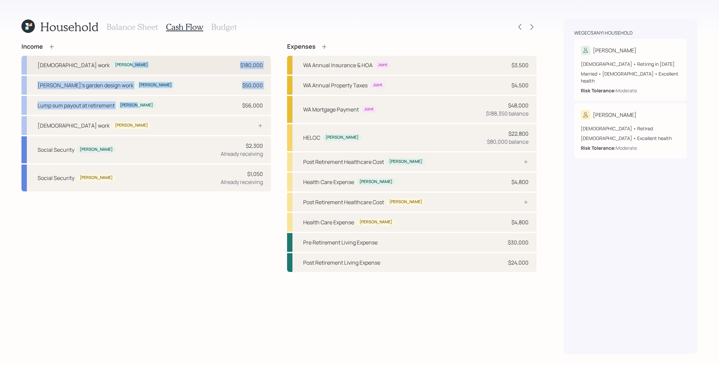
drag, startPoint x: 141, startPoint y: 109, endPoint x: 151, endPoint y: 74, distance: 37.1
click at [151, 74] on div "Full-time work Michael $180,000 Michael's garden design work Michael $50,000 Lu…" at bounding box center [146, 124] width 250 height 136
click at [151, 82] on div "Michael's garden design work Michael $50,000" at bounding box center [146, 85] width 250 height 19
select select "other"
select select "earned"
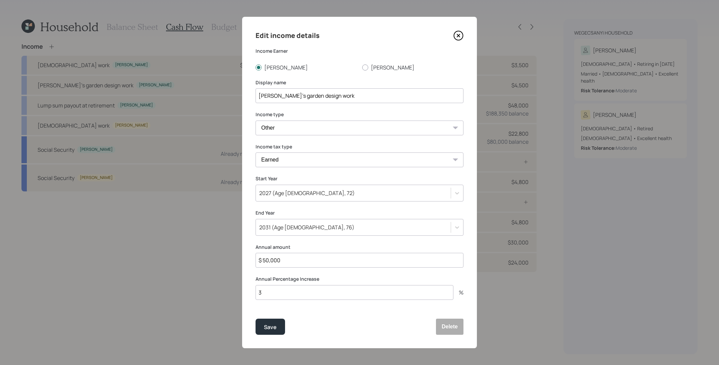
click at [326, 190] on div "2027 (Age 71, 72)" at bounding box center [353, 192] width 195 height 11
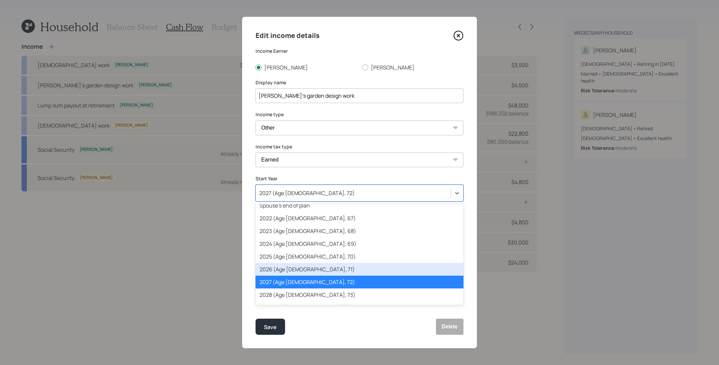
scroll to position [33, 0]
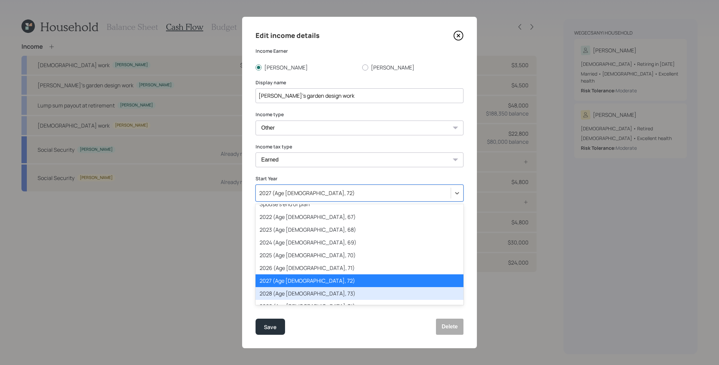
click at [328, 296] on div "2028 (Age 72, 73)" at bounding box center [360, 293] width 208 height 13
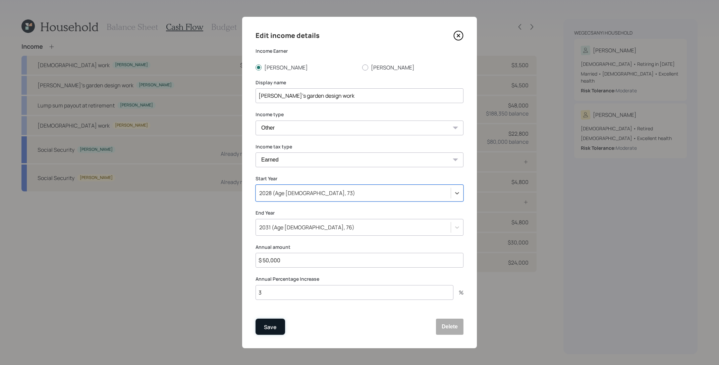
click at [270, 330] on div "Save" at bounding box center [270, 326] width 13 height 9
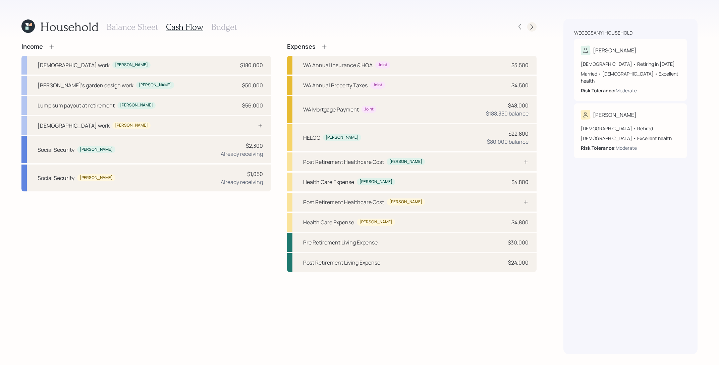
click at [530, 28] on icon at bounding box center [532, 26] width 7 height 7
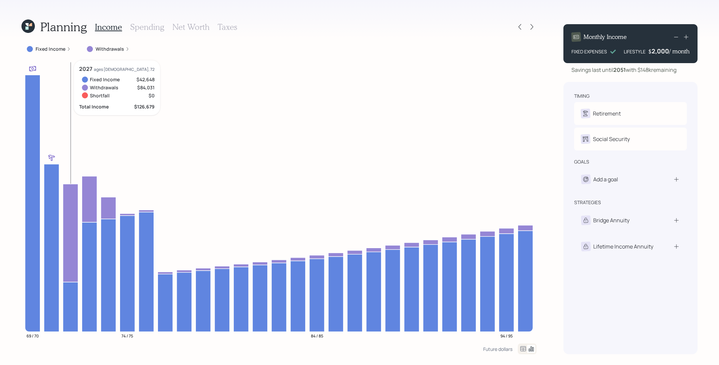
click at [72, 237] on icon at bounding box center [70, 233] width 15 height 98
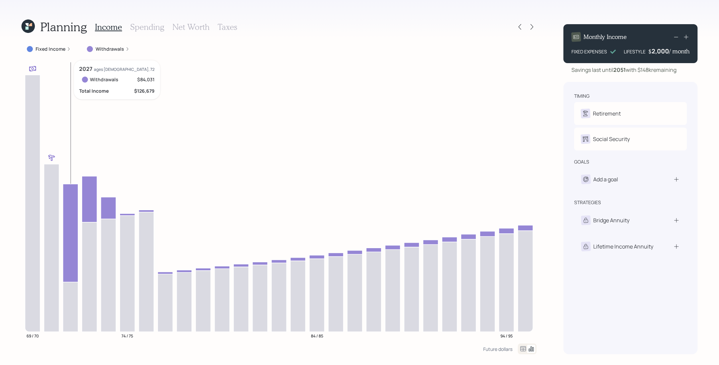
click at [72, 237] on icon at bounding box center [70, 233] width 15 height 98
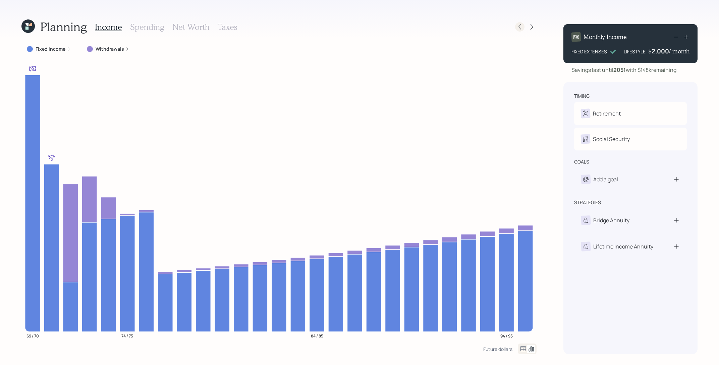
click at [519, 30] on icon at bounding box center [520, 26] width 7 height 7
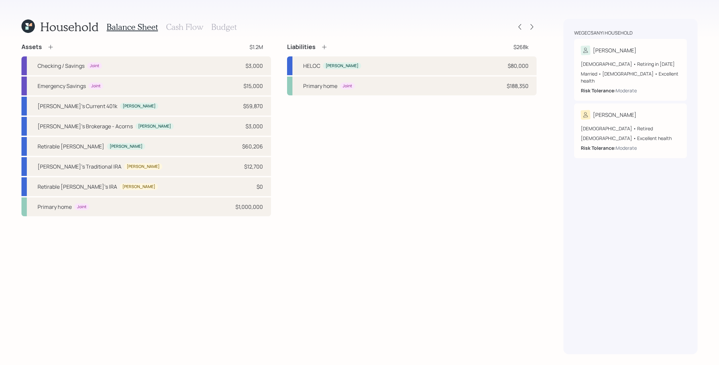
click at [166, 22] on h3 "Cash Flow" at bounding box center [184, 27] width 37 height 10
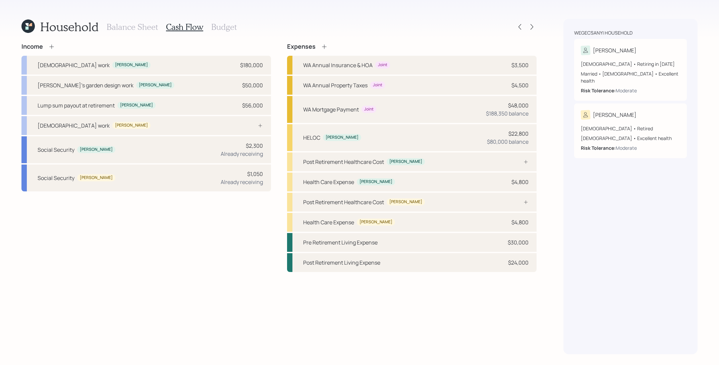
click at [168, 27] on h3 "Cash Flow" at bounding box center [184, 27] width 37 height 10
click at [152, 85] on div "Michael's garden design work Michael $50,000" at bounding box center [146, 85] width 250 height 19
select select "other"
select select "earned"
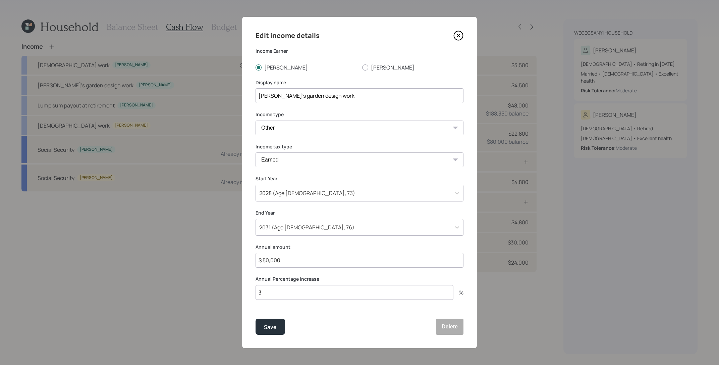
click at [307, 197] on div "2028 (Age 72, 73)" at bounding box center [353, 192] width 195 height 11
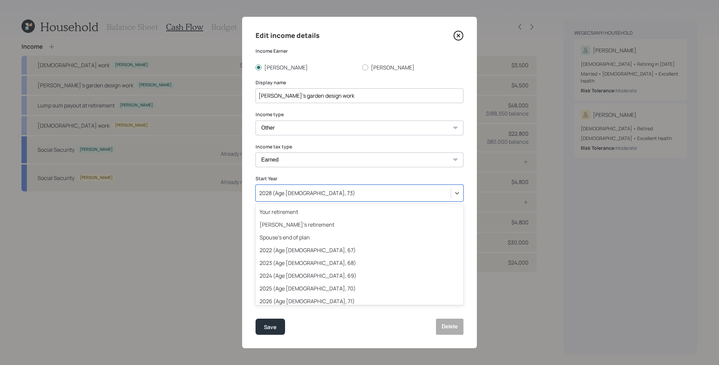
scroll to position [33, 0]
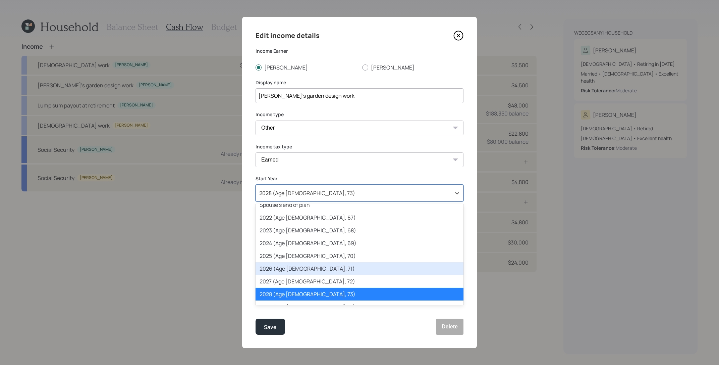
click at [313, 268] on div "2026 (Age 70, 71)" at bounding box center [360, 268] width 208 height 13
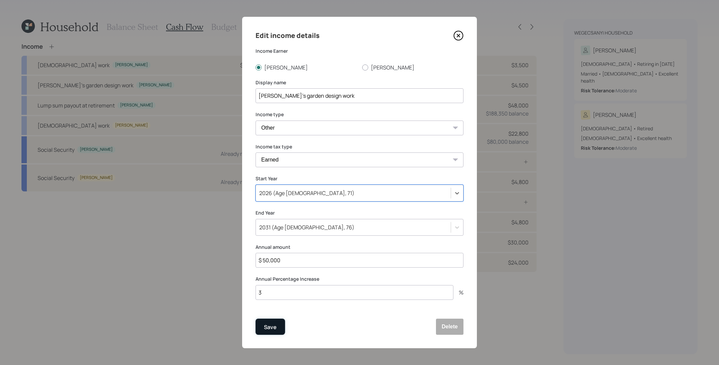
click at [272, 326] on div "Save" at bounding box center [270, 326] width 13 height 9
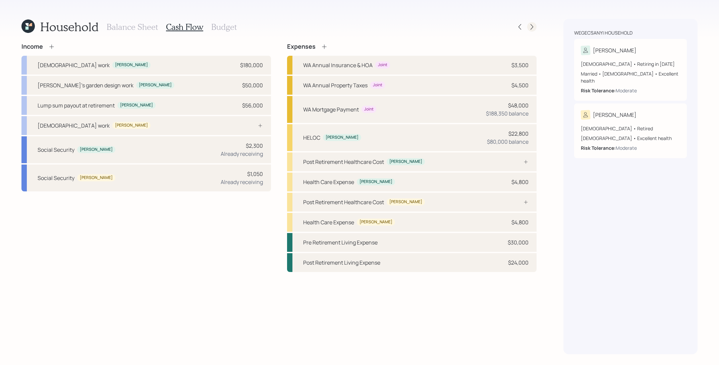
click at [531, 26] on icon at bounding box center [532, 26] width 7 height 7
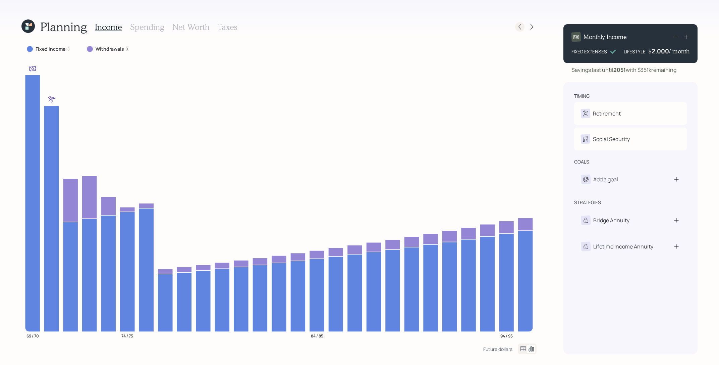
click at [519, 27] on icon at bounding box center [520, 26] width 7 height 7
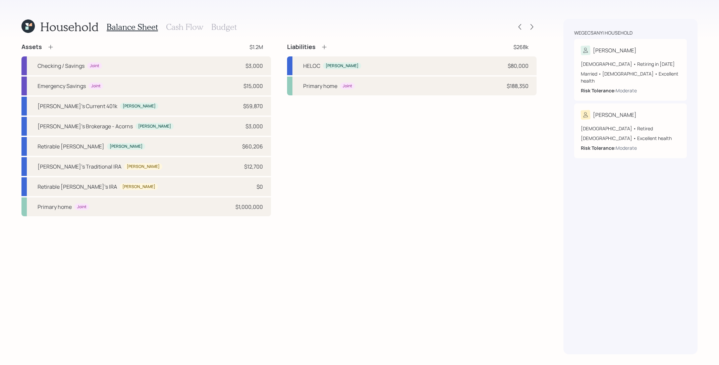
click at [192, 22] on h3 "Cash Flow" at bounding box center [184, 27] width 37 height 10
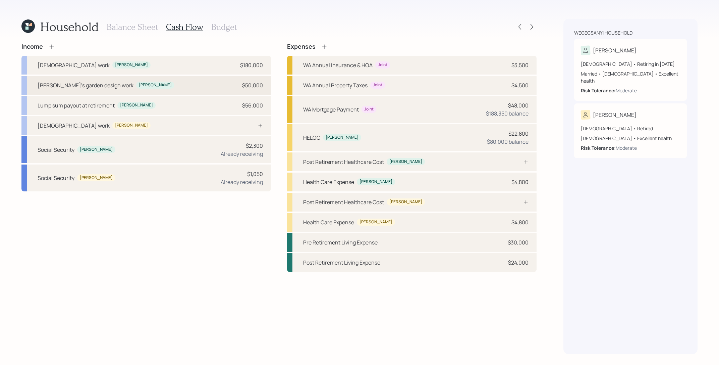
click at [189, 93] on div "Michael's garden design work Michael $50,000" at bounding box center [146, 85] width 250 height 19
select select "other"
select select "earned"
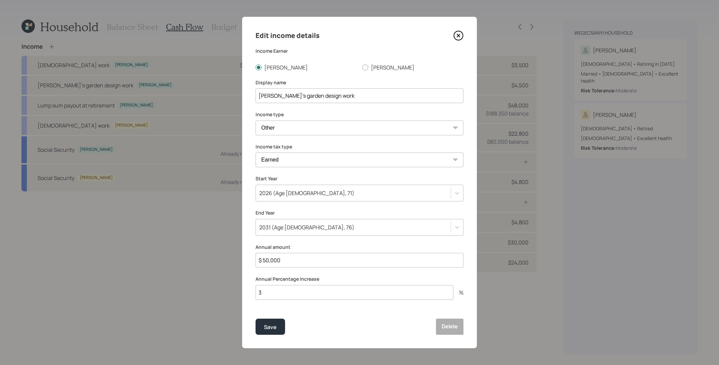
click at [305, 192] on div "2026 (Age 70, 71)" at bounding box center [353, 192] width 195 height 11
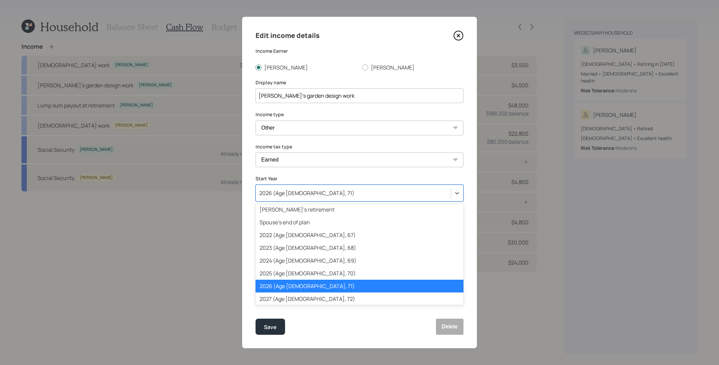
scroll to position [16, 0]
click at [308, 297] on div "2027 (Age 71, 72)" at bounding box center [360, 297] width 208 height 13
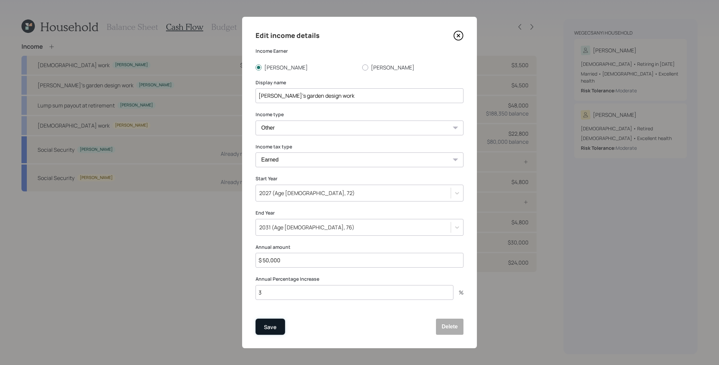
click at [275, 327] on div "Save" at bounding box center [270, 326] width 13 height 9
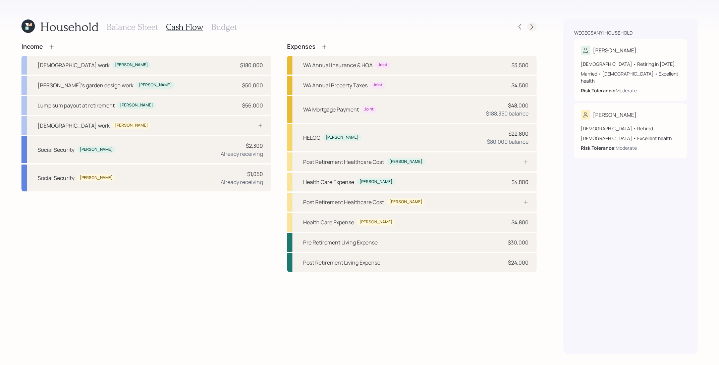
click at [530, 25] on icon at bounding box center [532, 26] width 7 height 7
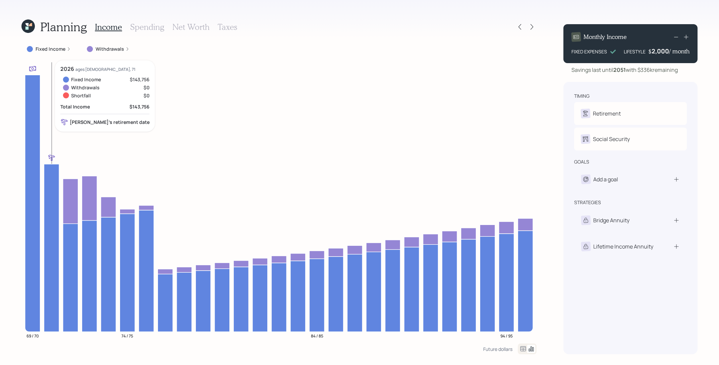
click at [49, 185] on icon at bounding box center [51, 247] width 15 height 167
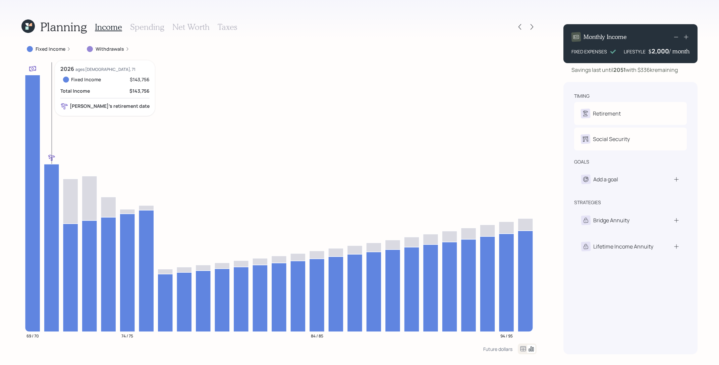
click at [49, 185] on icon at bounding box center [51, 247] width 15 height 167
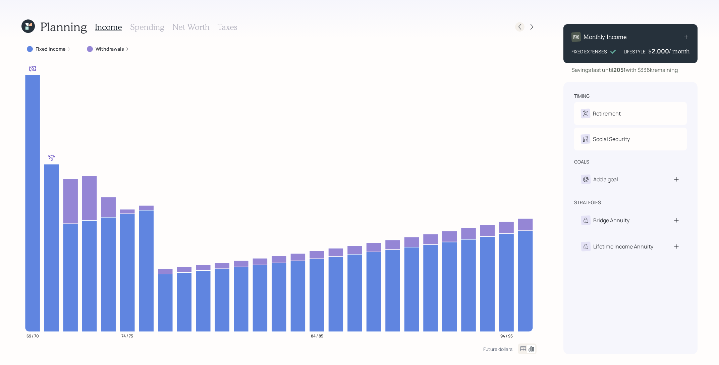
click at [518, 29] on icon at bounding box center [520, 26] width 7 height 7
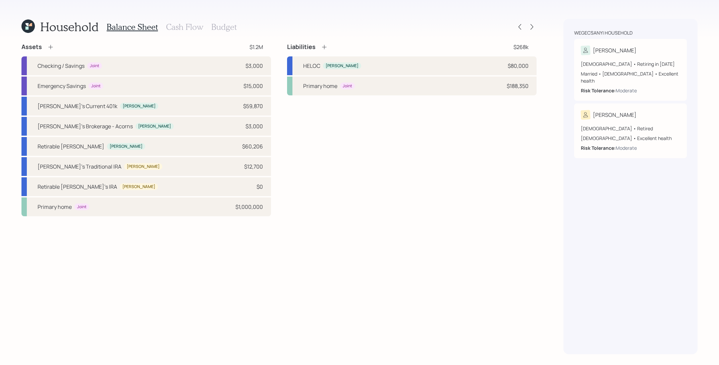
click at [186, 24] on h3 "Cash Flow" at bounding box center [184, 27] width 37 height 10
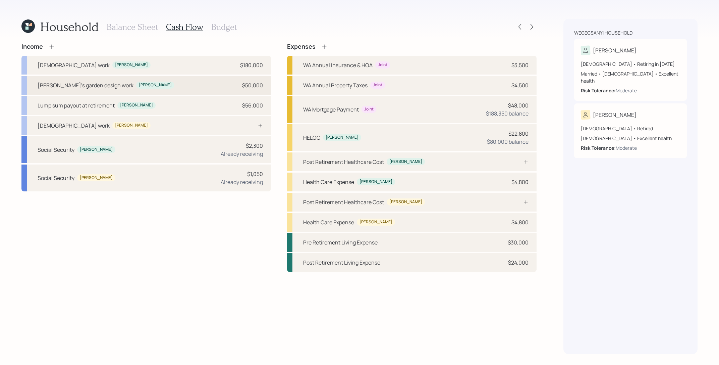
click at [152, 86] on div "Michael's garden design work Michael $50,000" at bounding box center [146, 85] width 250 height 19
select select "other"
select select "earned"
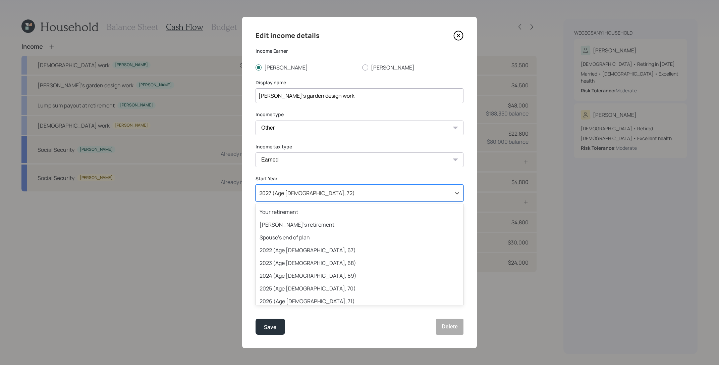
click at [312, 193] on div "2027 (Age 71, 72)" at bounding box center [353, 192] width 195 height 11
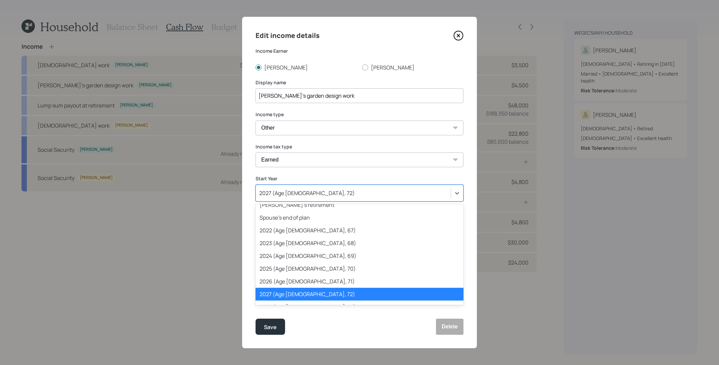
click at [326, 292] on div "2027 (Age 71, 72)" at bounding box center [360, 294] width 208 height 13
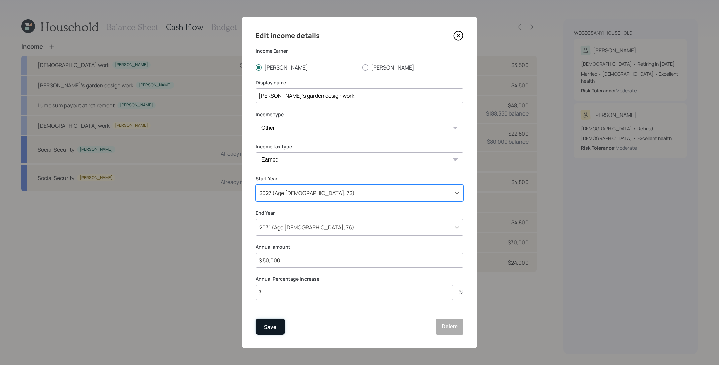
click at [273, 330] on div "Save" at bounding box center [270, 326] width 13 height 9
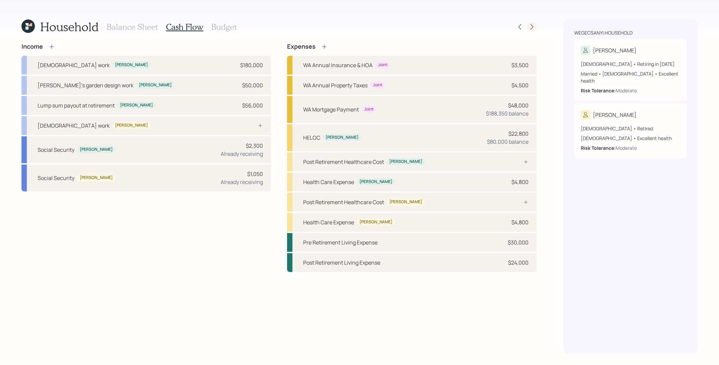
click at [530, 27] on icon at bounding box center [532, 26] width 7 height 7
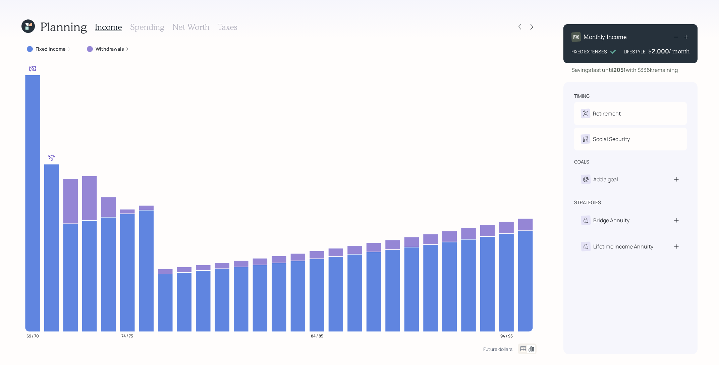
click at [55, 48] on label "Fixed Income" at bounding box center [51, 49] width 30 height 7
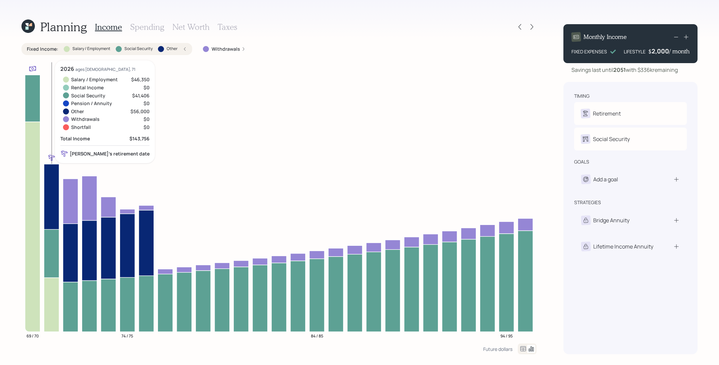
click at [52, 294] on icon at bounding box center [51, 304] width 15 height 54
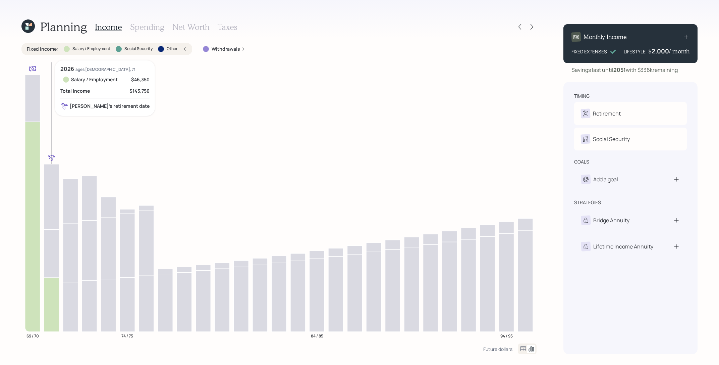
click at [52, 294] on icon at bounding box center [51, 304] width 15 height 54
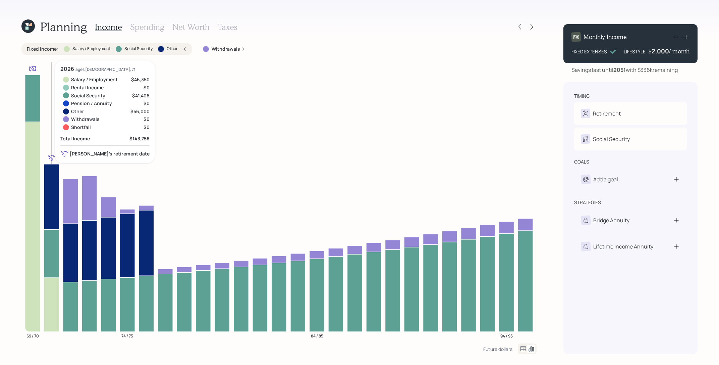
click at [51, 190] on icon at bounding box center [51, 196] width 15 height 65
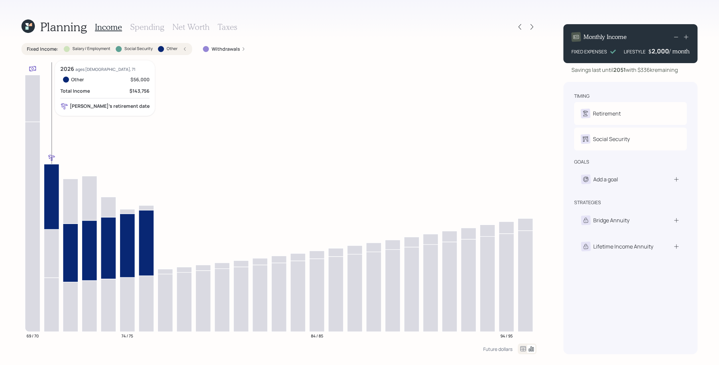
click at [46, 259] on icon at bounding box center [51, 253] width 15 height 48
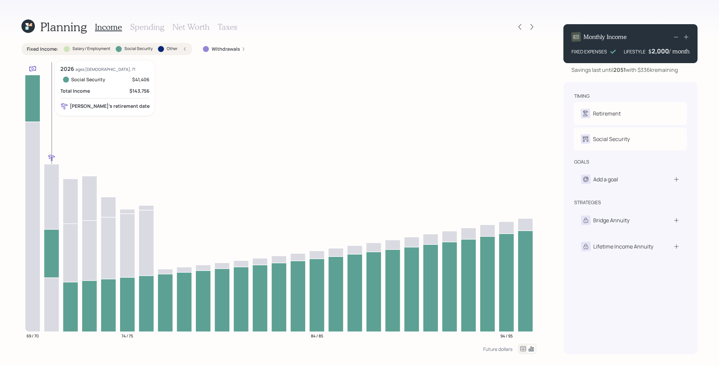
click at [46, 259] on icon at bounding box center [51, 253] width 15 height 48
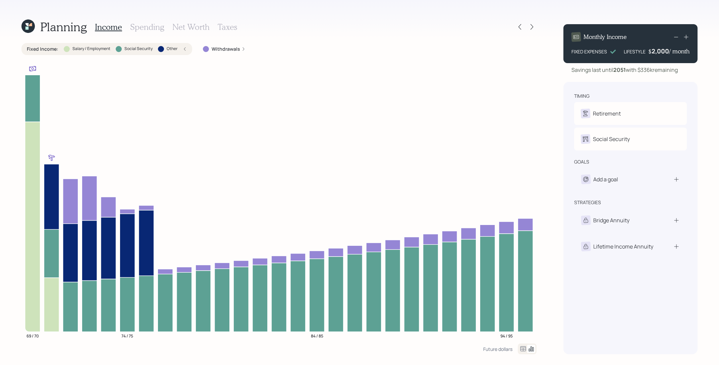
click at [171, 47] on label "Other" at bounding box center [172, 49] width 11 height 6
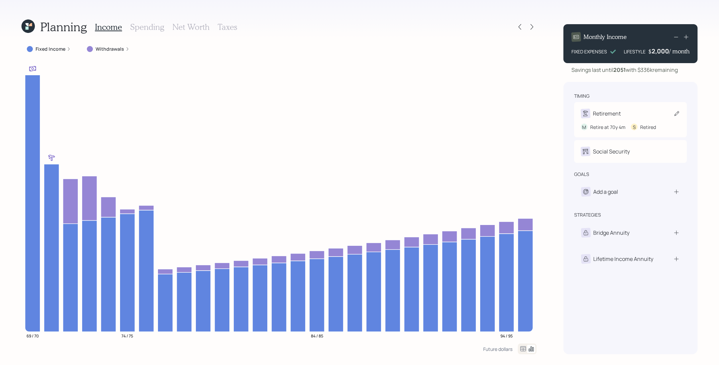
click at [626, 113] on div "Retirement" at bounding box center [630, 113] width 99 height 9
select select "4"
select select "5"
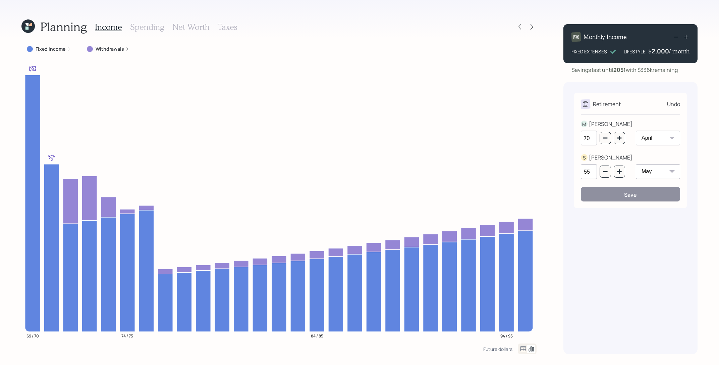
click at [535, 105] on icon "69 / 70 74 / 75 84 / 85 94 / 95" at bounding box center [278, 201] width 515 height 283
click at [49, 172] on icon at bounding box center [51, 247] width 15 height 167
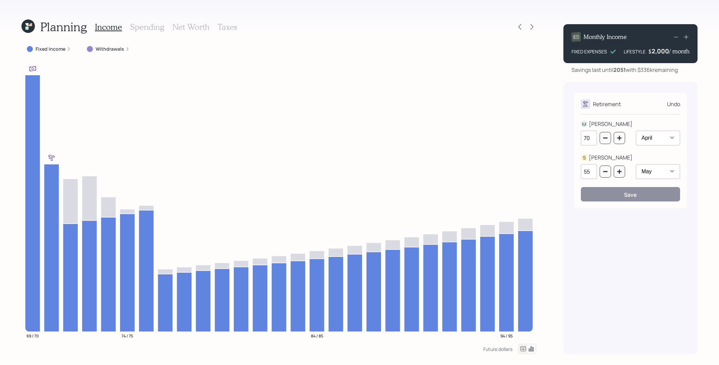
click at [141, 29] on h3 "Spending" at bounding box center [147, 27] width 34 height 10
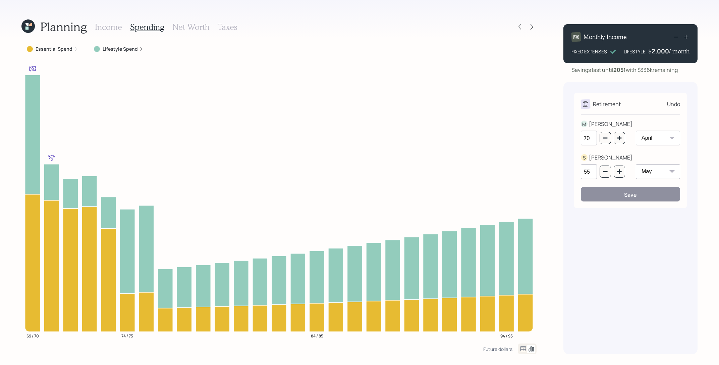
click at [520, 347] on icon at bounding box center [523, 349] width 8 height 8
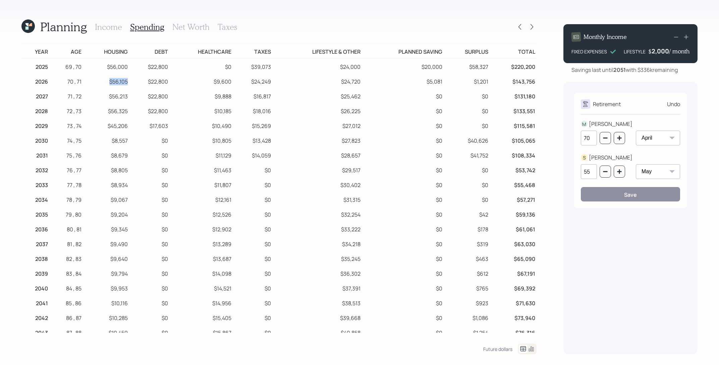
drag, startPoint x: 127, startPoint y: 83, endPoint x: 90, endPoint y: 83, distance: 36.9
click at [90, 83] on td "$56,105" at bounding box center [106, 80] width 47 height 15
drag, startPoint x: 168, startPoint y: 82, endPoint x: 142, endPoint y: 82, distance: 26.5
click at [142, 82] on td "$22,800" at bounding box center [149, 80] width 40 height 15
drag, startPoint x: 231, startPoint y: 83, endPoint x: 206, endPoint y: 83, distance: 25.5
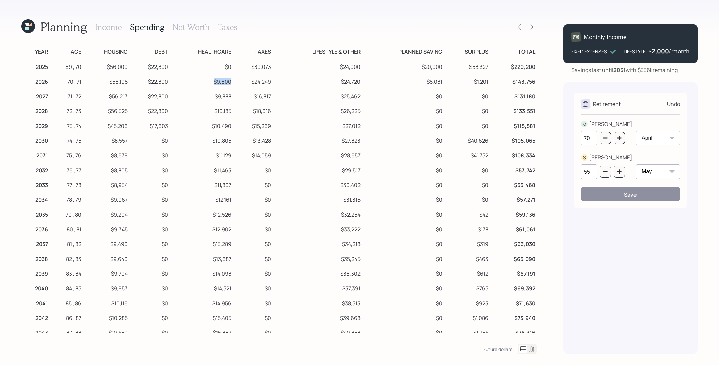
click at [206, 83] on td "$9,600" at bounding box center [201, 80] width 64 height 15
click at [210, 85] on td "$9,600" at bounding box center [201, 80] width 64 height 15
drag, startPoint x: 363, startPoint y: 81, endPoint x: 314, endPoint y: 81, distance: 49.3
click at [314, 81] on tr "2026 70 , 71 $56,105 $22,800 $9,600 $24,249 $24,720 $5,081 $1,201 $143,756" at bounding box center [278, 80] width 515 height 15
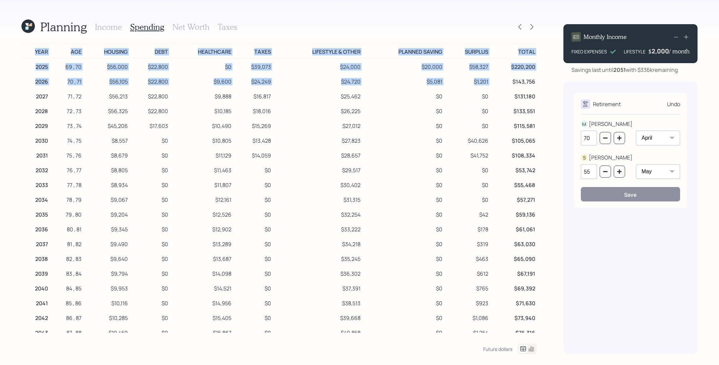
drag, startPoint x: 540, startPoint y: 81, endPoint x: 507, endPoint y: 81, distance: 32.9
click at [507, 81] on div "Planning Income Spending Net Worth Taxes Year Age Housing Debt Healthcare Taxes…" at bounding box center [359, 182] width 719 height 365
click at [507, 81] on td "$143,756" at bounding box center [513, 80] width 47 height 15
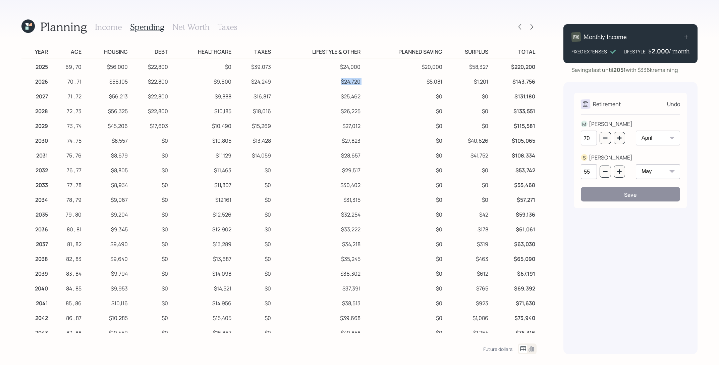
drag, startPoint x: 363, startPoint y: 82, endPoint x: 328, endPoint y: 84, distance: 35.0
click at [328, 84] on tr "2026 70 , 71 $56,105 $22,800 $9,600 $24,249 $24,720 $5,081 $1,201 $143,756" at bounding box center [278, 80] width 515 height 15
click at [352, 79] on td "$24,720" at bounding box center [317, 80] width 90 height 15
drag, startPoint x: 272, startPoint y: 81, endPoint x: 246, endPoint y: 80, distance: 25.8
click at [246, 80] on tr "2026 70 , 71 $56,105 $22,800 $9,600 $24,249 $24,720 $5,081 $1,201 $143,756" at bounding box center [278, 80] width 515 height 15
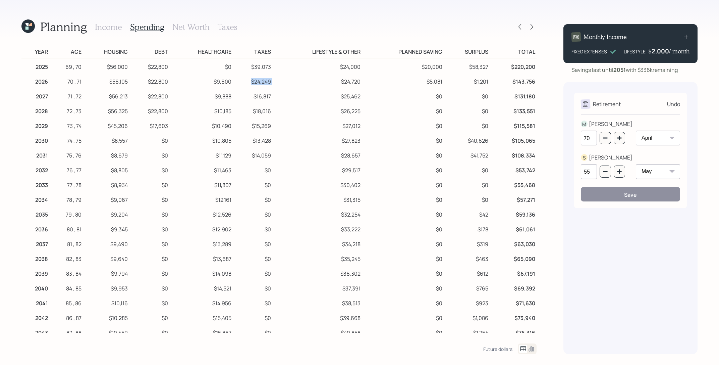
click at [269, 80] on td "$24,249" at bounding box center [253, 80] width 40 height 15
drag, startPoint x: 270, startPoint y: 81, endPoint x: 244, endPoint y: 81, distance: 26.2
click at [244, 81] on td "$24,249" at bounding box center [253, 80] width 40 height 15
click at [520, 26] on icon at bounding box center [520, 26] width 7 height 7
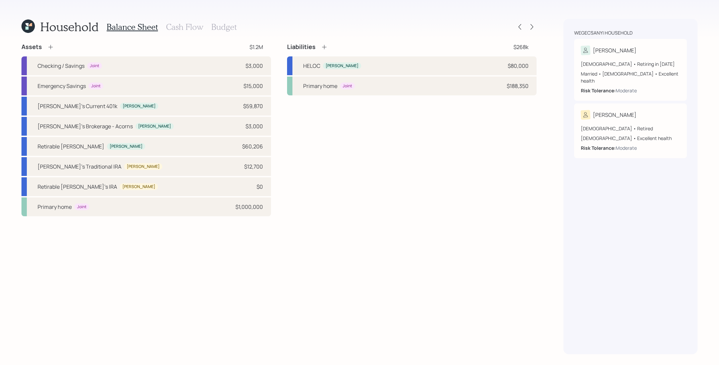
click at [178, 27] on h3 "Cash Flow" at bounding box center [184, 27] width 37 height 10
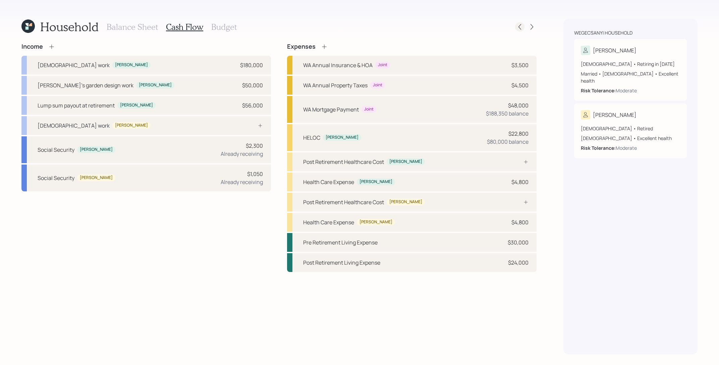
click at [519, 30] on icon at bounding box center [520, 26] width 7 height 7
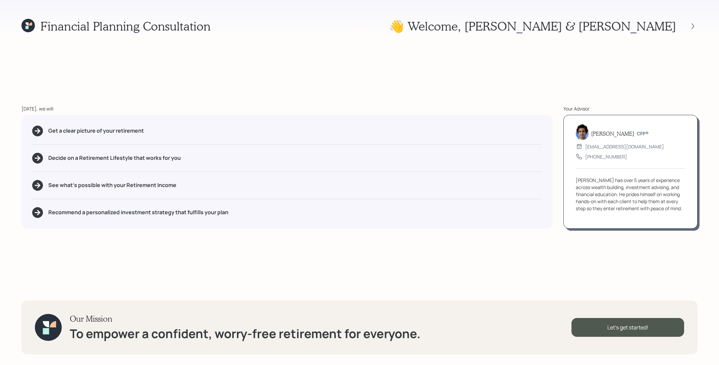
click at [696, 31] on div "👋 Welcome , Michael & Suzanne" at bounding box center [543, 26] width 309 height 14
click at [692, 19] on div "👋 Welcome , Michael & Suzanne" at bounding box center [543, 26] width 309 height 14
click at [692, 32] on div "👋 Welcome , Michael & Suzanne" at bounding box center [543, 26] width 309 height 14
click at [692, 30] on div at bounding box center [692, 25] width 9 height 9
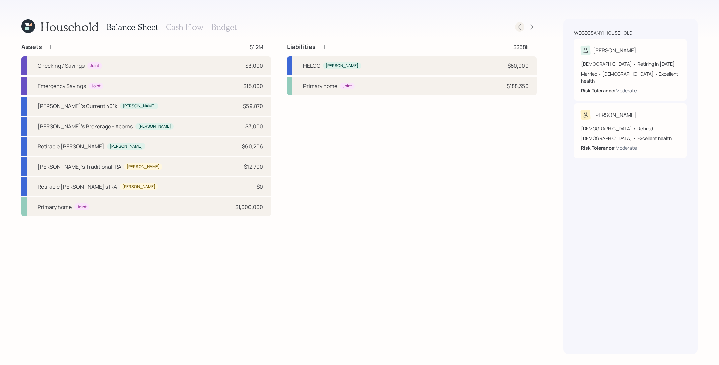
click at [518, 23] on icon at bounding box center [520, 26] width 7 height 7
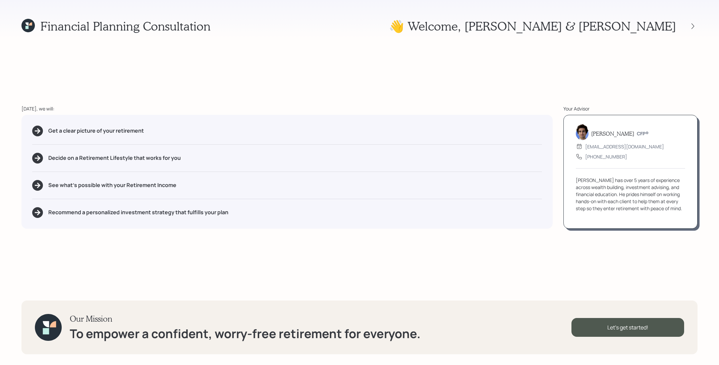
click at [31, 25] on icon at bounding box center [30, 23] width 3 height 3
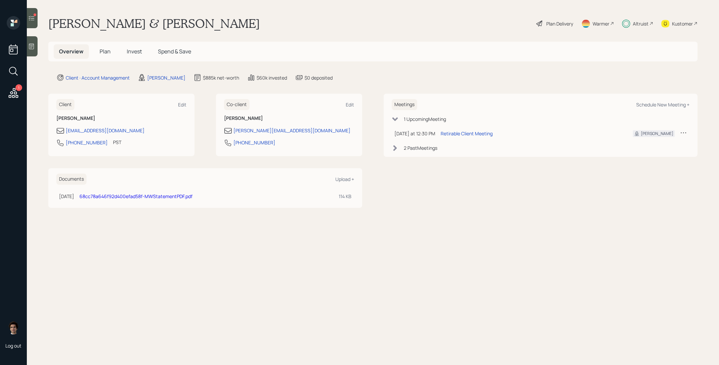
click at [673, 21] on div "Kustomer" at bounding box center [682, 23] width 21 height 7
click at [16, 87] on div "1" at bounding box center [18, 87] width 7 height 7
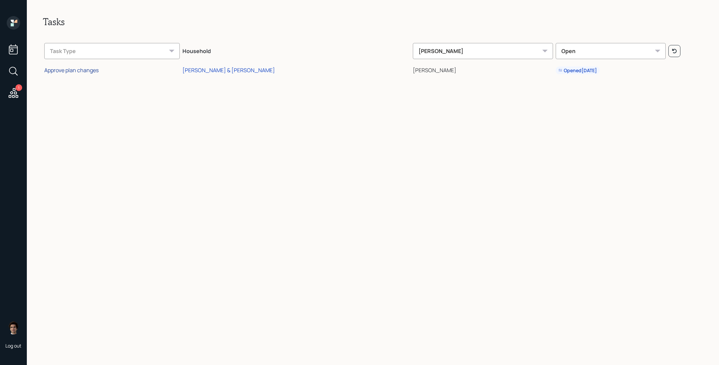
click at [75, 71] on div "Approve plan changes" at bounding box center [71, 69] width 54 height 7
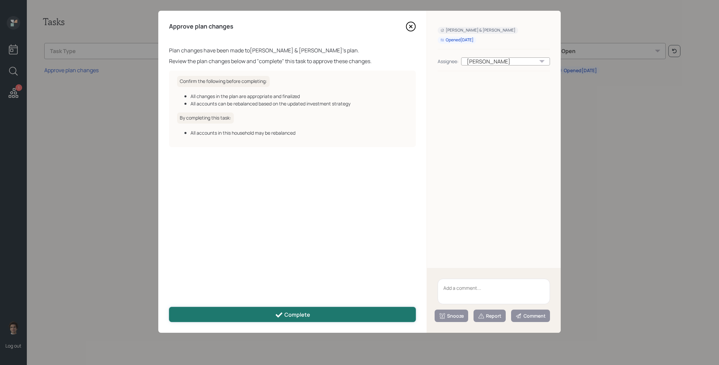
click at [380, 317] on button "Complete" at bounding box center [292, 314] width 247 height 15
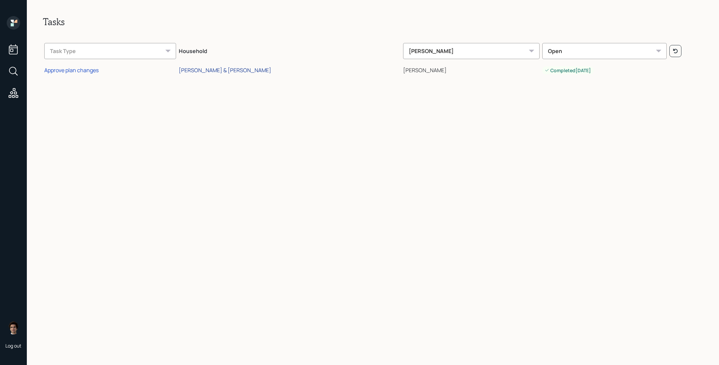
click at [193, 70] on div "Michael & Suzanne Wegecsanyi" at bounding box center [225, 69] width 93 height 7
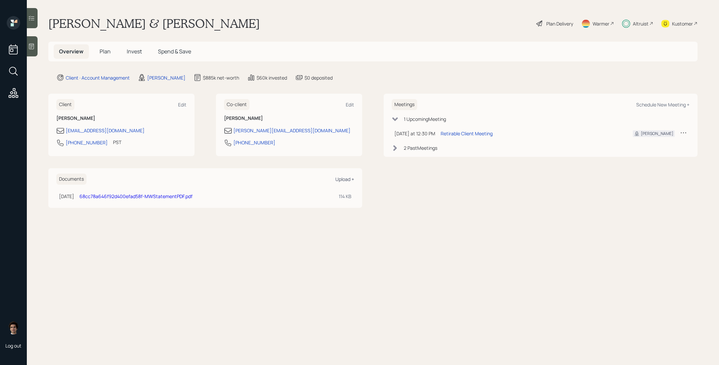
click at [346, 178] on div "Upload +" at bounding box center [345, 179] width 19 height 6
click at [675, 22] on div "Kustomer" at bounding box center [682, 23] width 21 height 7
